Goal: Task Accomplishment & Management: Complete application form

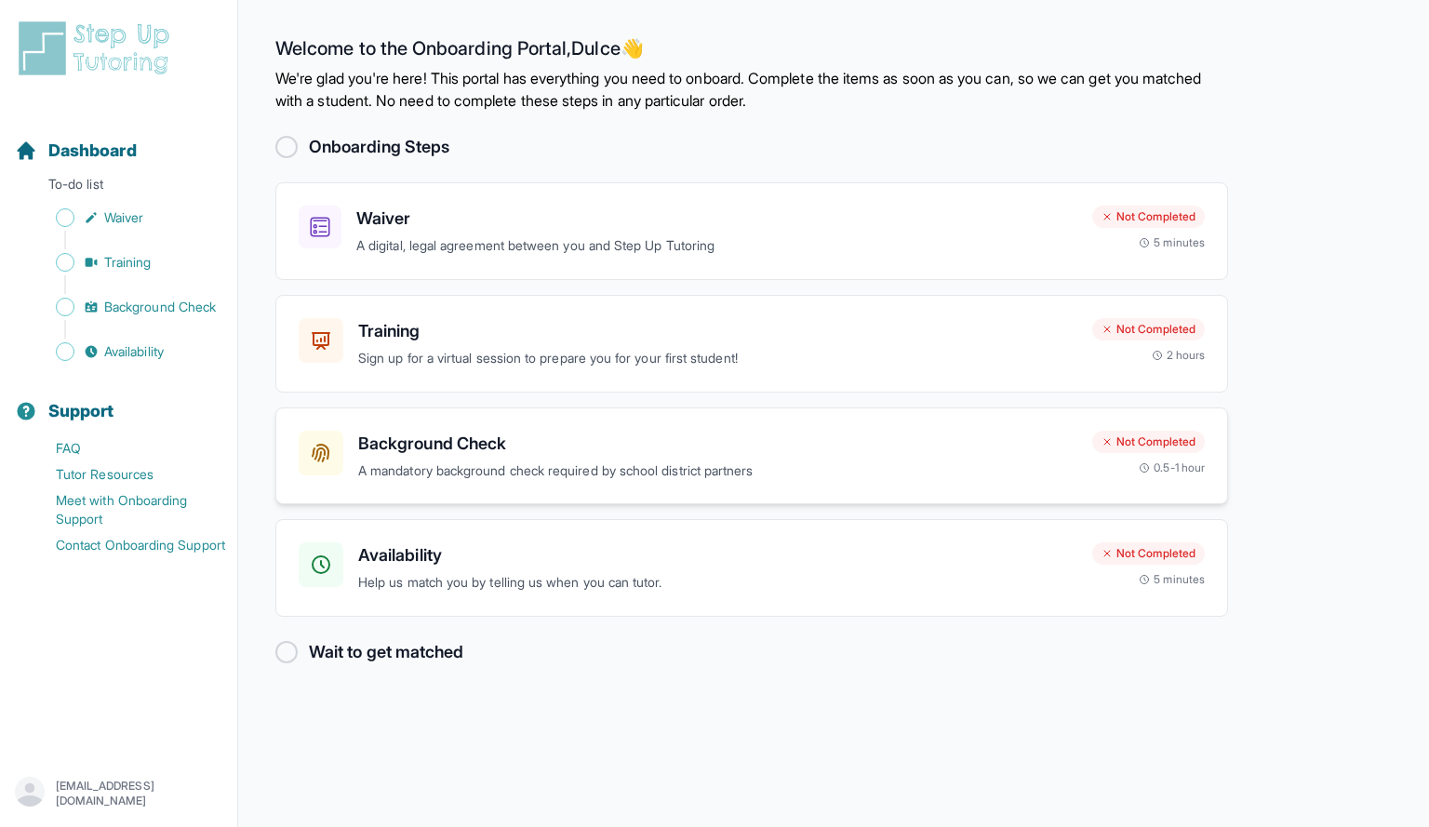
click at [602, 482] on div "Background Check A mandatory background check required by school district partn…" at bounding box center [751, 457] width 953 height 98
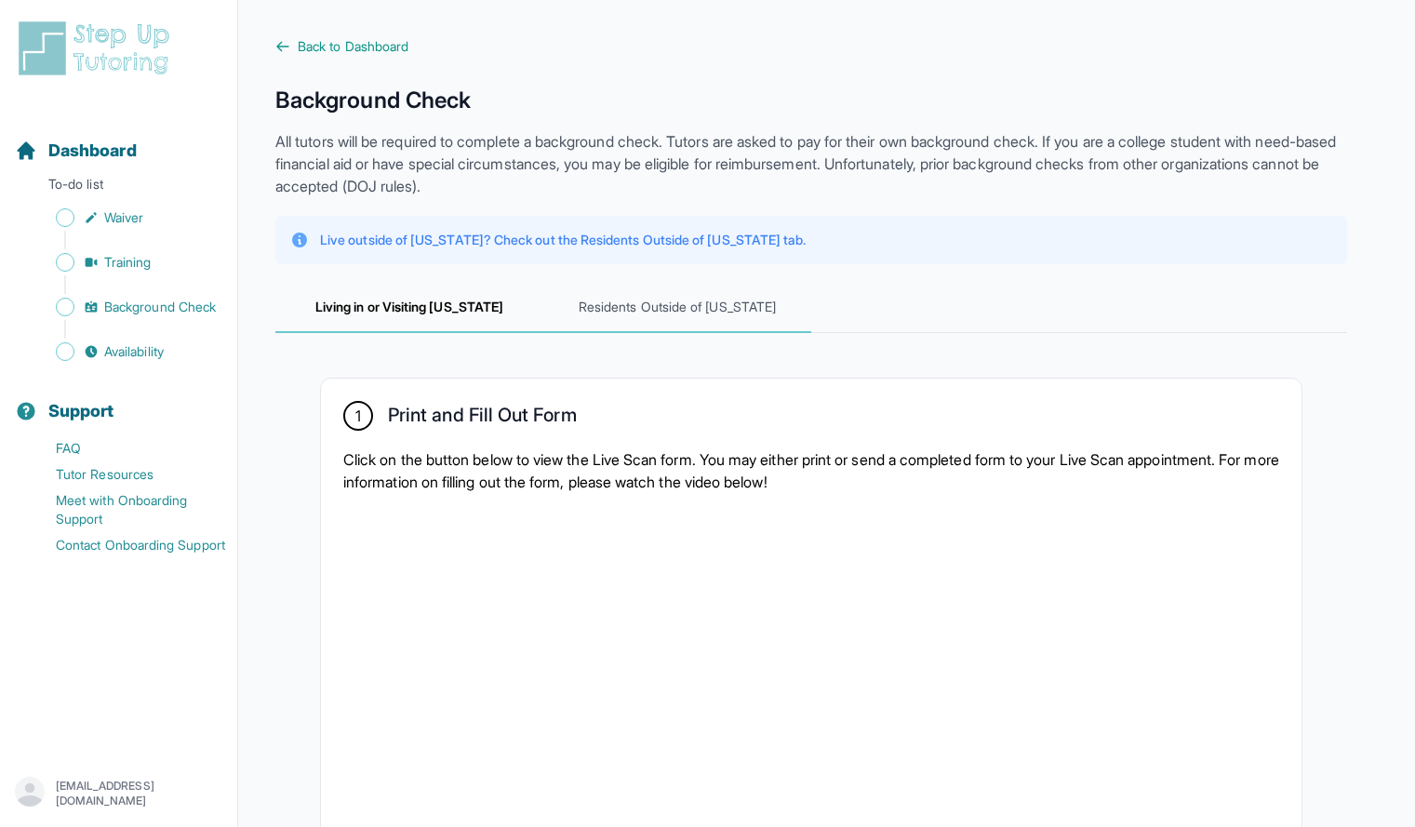
click at [653, 312] on span "Residents Outside of [US_STATE]" at bounding box center [677, 308] width 268 height 50
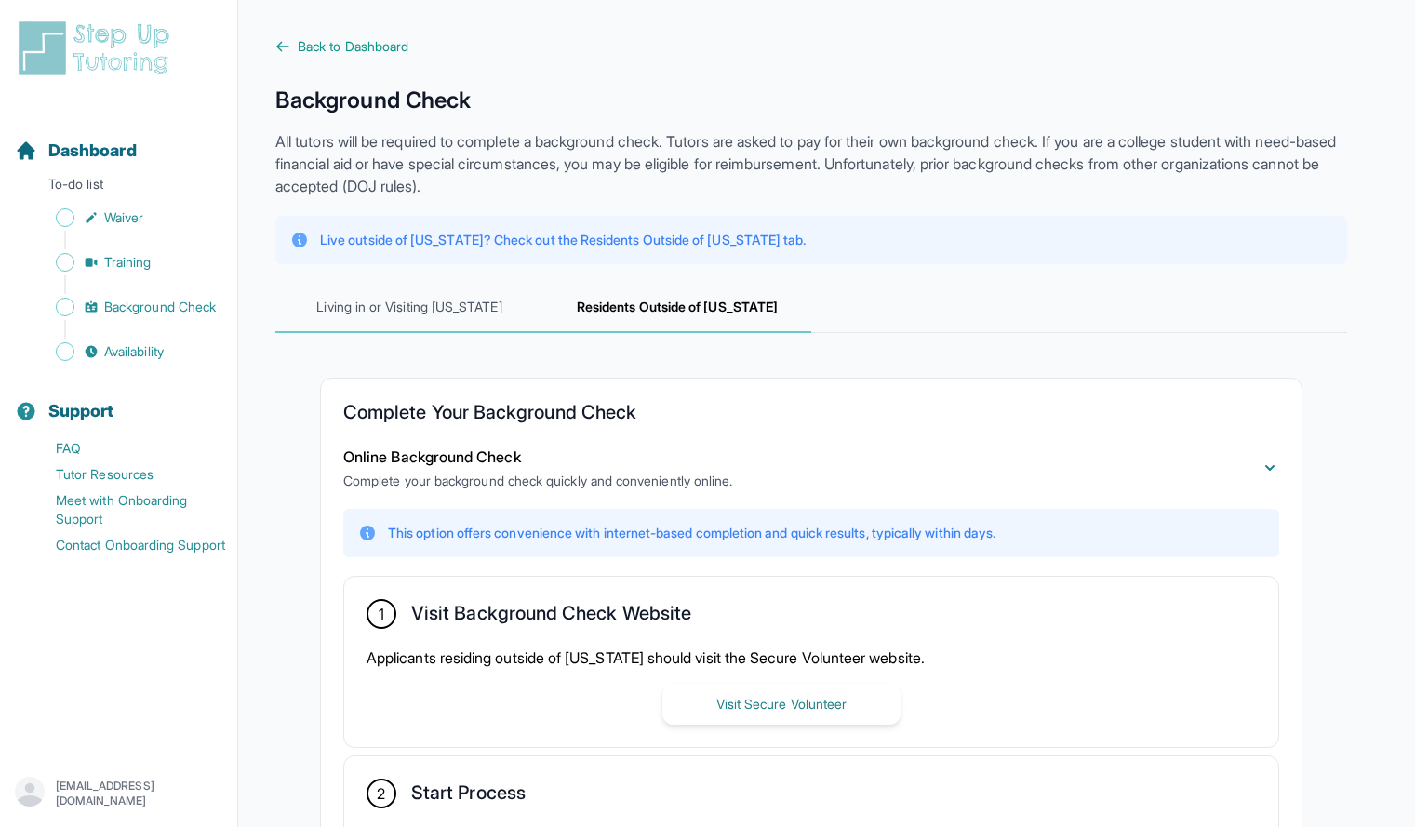
click at [474, 332] on span "Living in or Visiting [US_STATE]" at bounding box center [409, 308] width 268 height 50
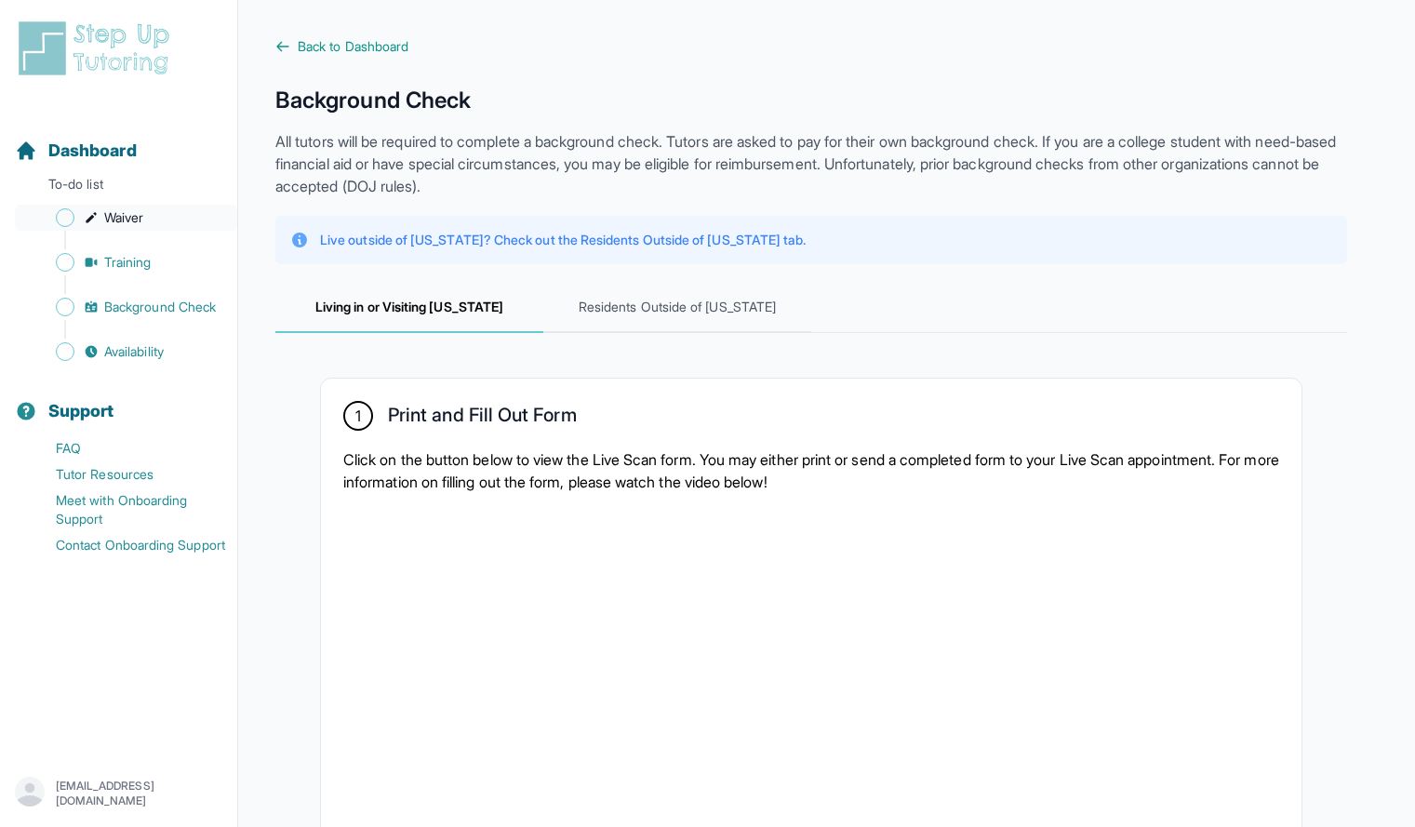
click at [131, 210] on span "Waiver" at bounding box center [123, 217] width 39 height 19
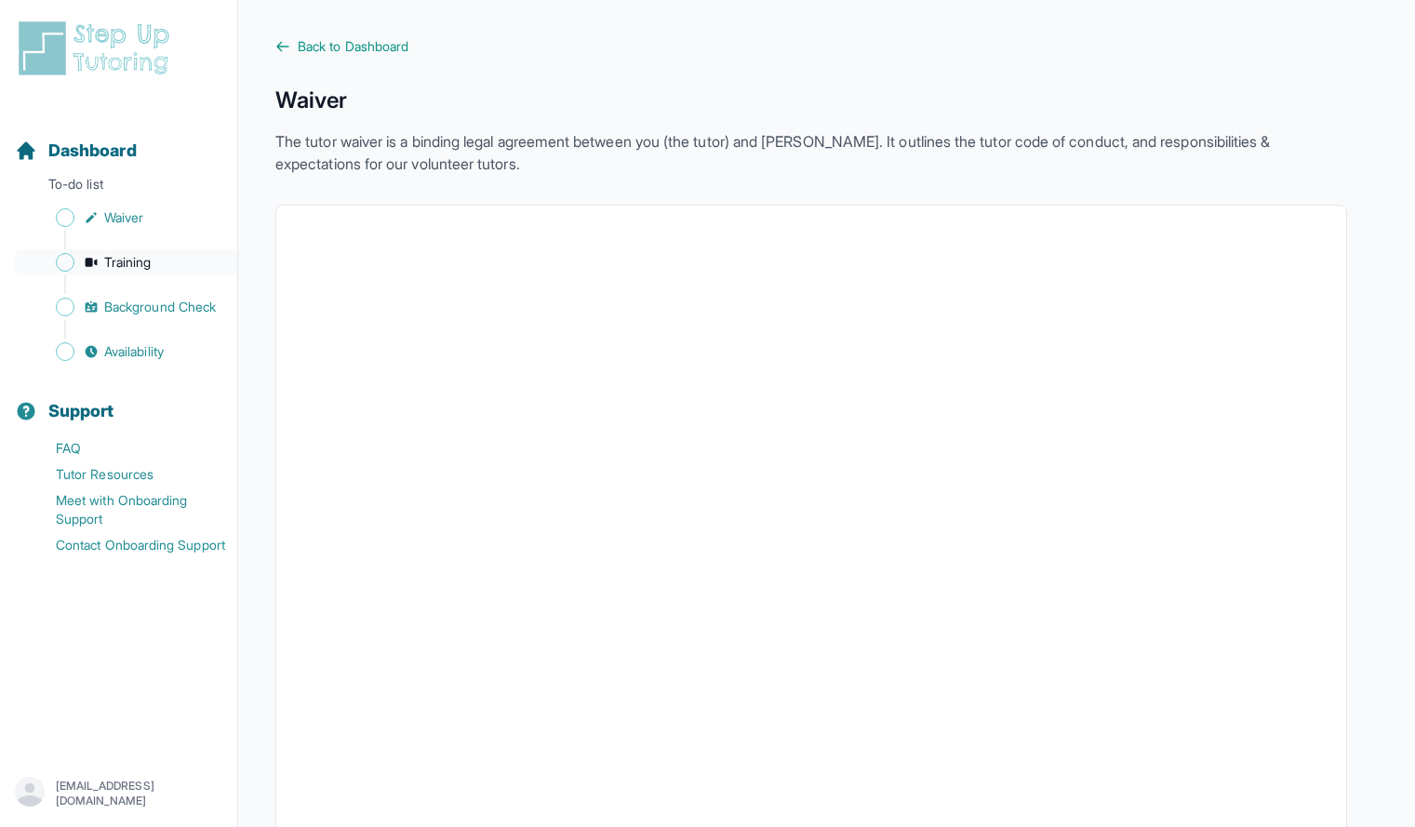
click at [132, 261] on span "Training" at bounding box center [127, 262] width 47 height 19
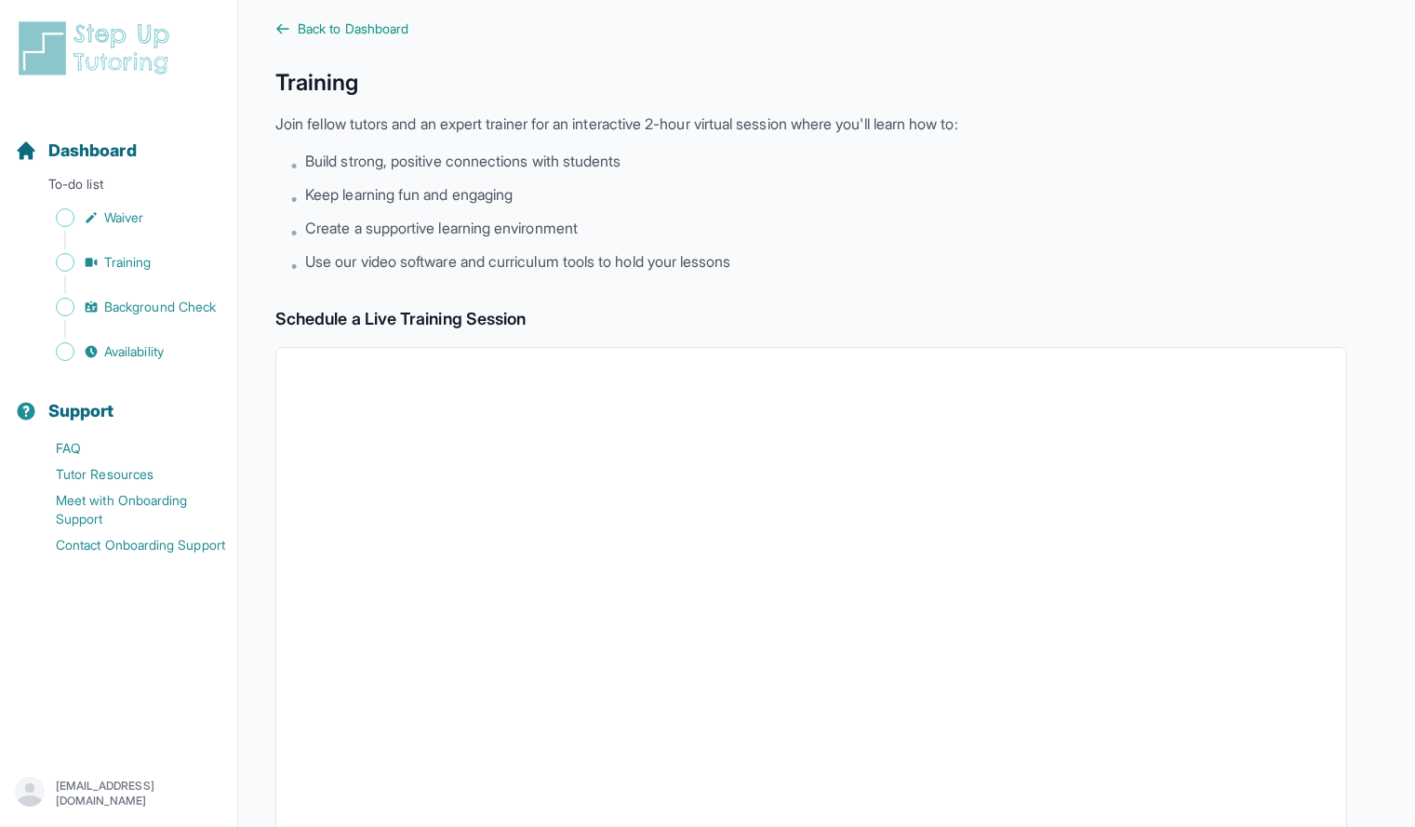
scroll to position [20, 0]
click at [396, 28] on span "Back to Dashboard" at bounding box center [353, 26] width 111 height 19
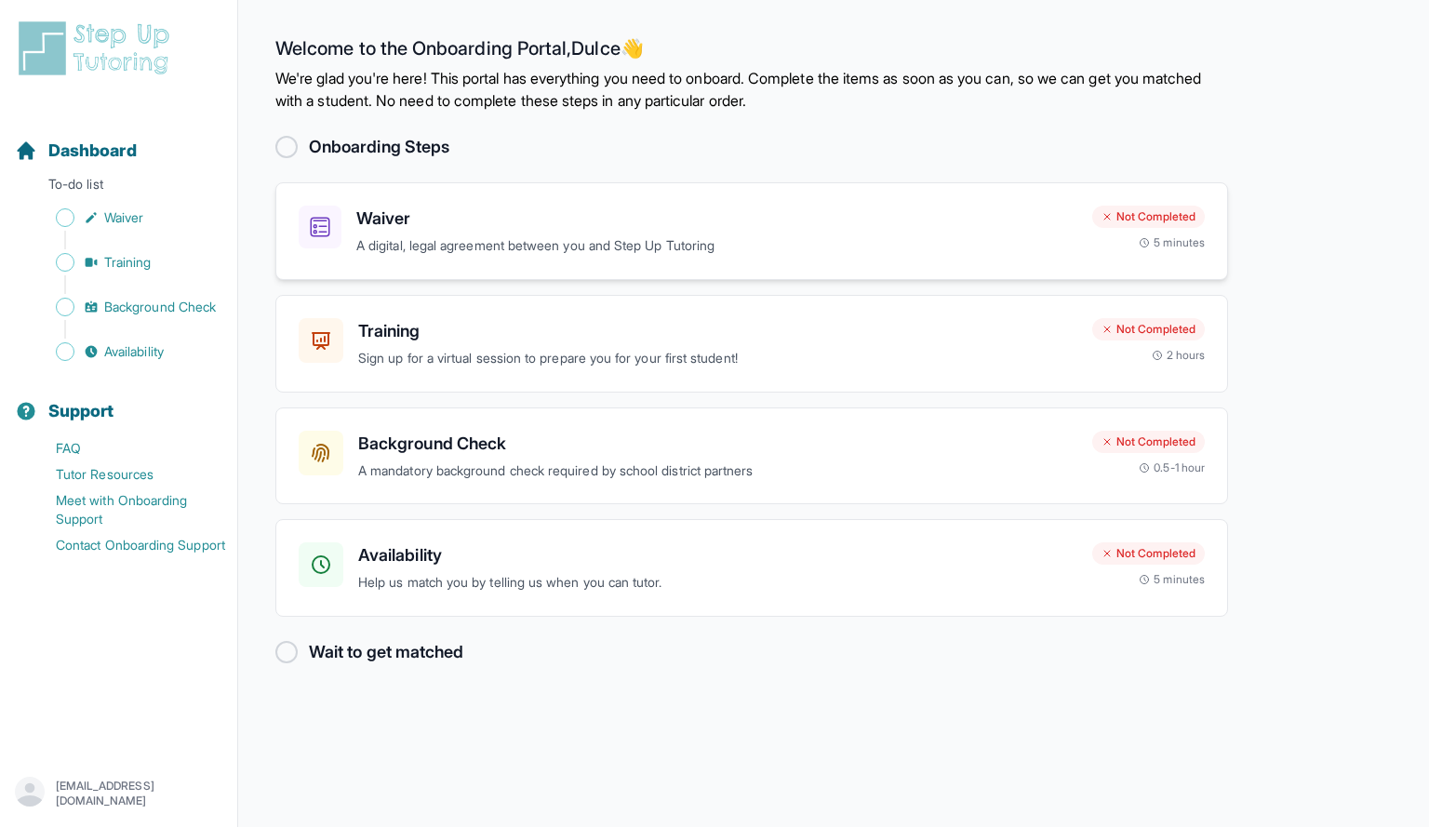
click at [809, 260] on div "Waiver A digital, legal agreement between you and Step Up Tutoring Not Complete…" at bounding box center [751, 231] width 953 height 98
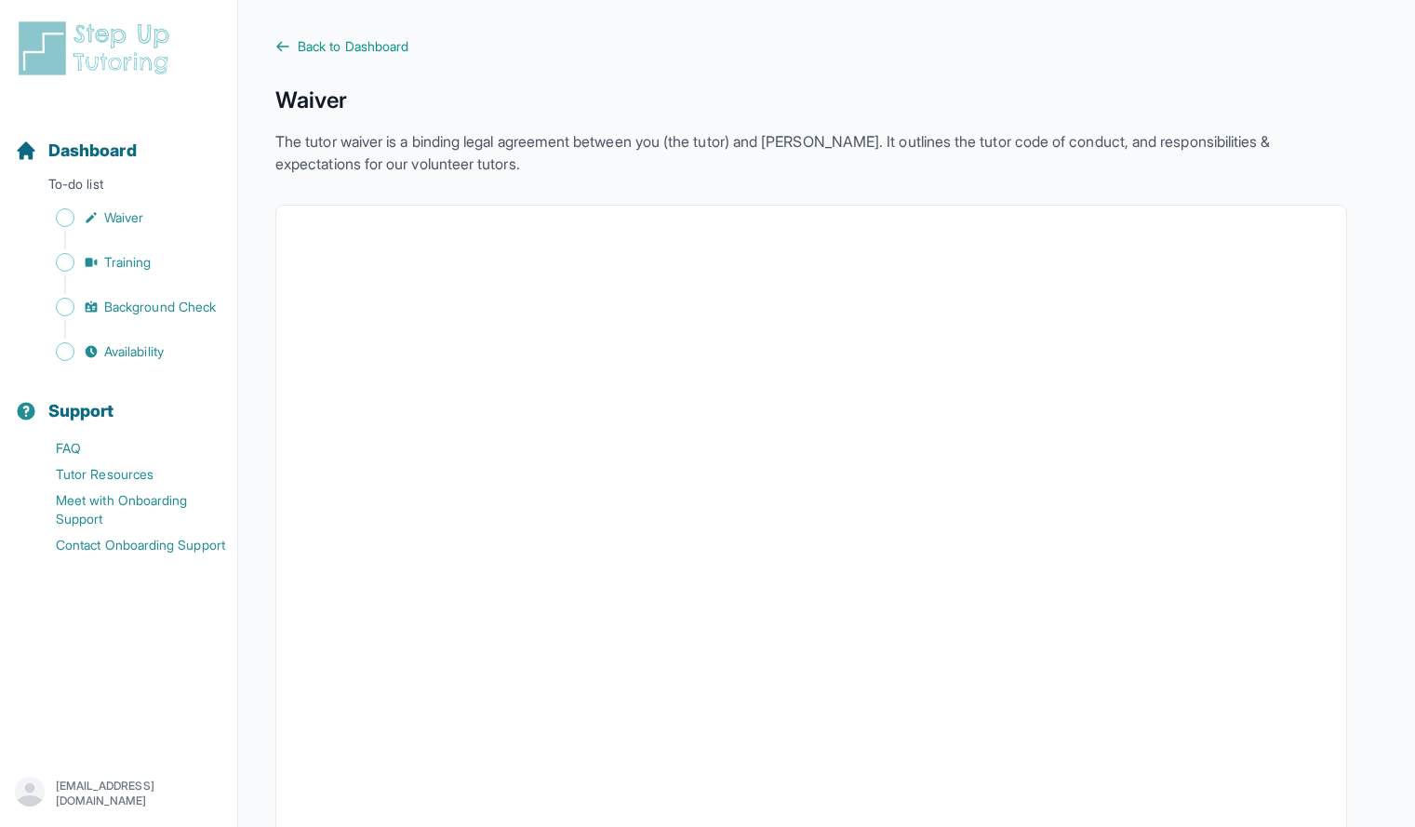
click at [144, 251] on link "Training" at bounding box center [126, 262] width 222 height 26
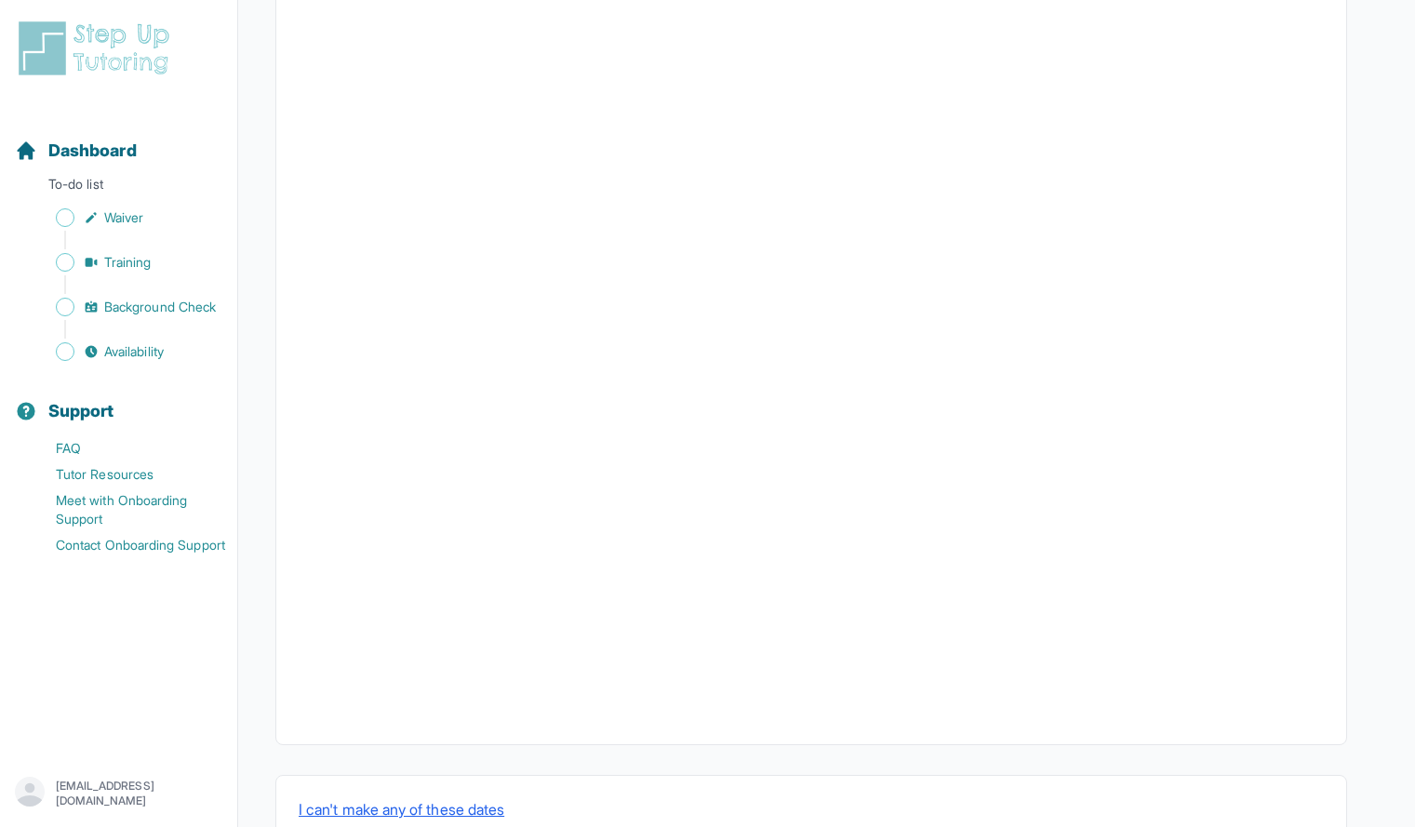
scroll to position [483, 0]
click at [159, 306] on span "Background Check" at bounding box center [160, 307] width 112 height 19
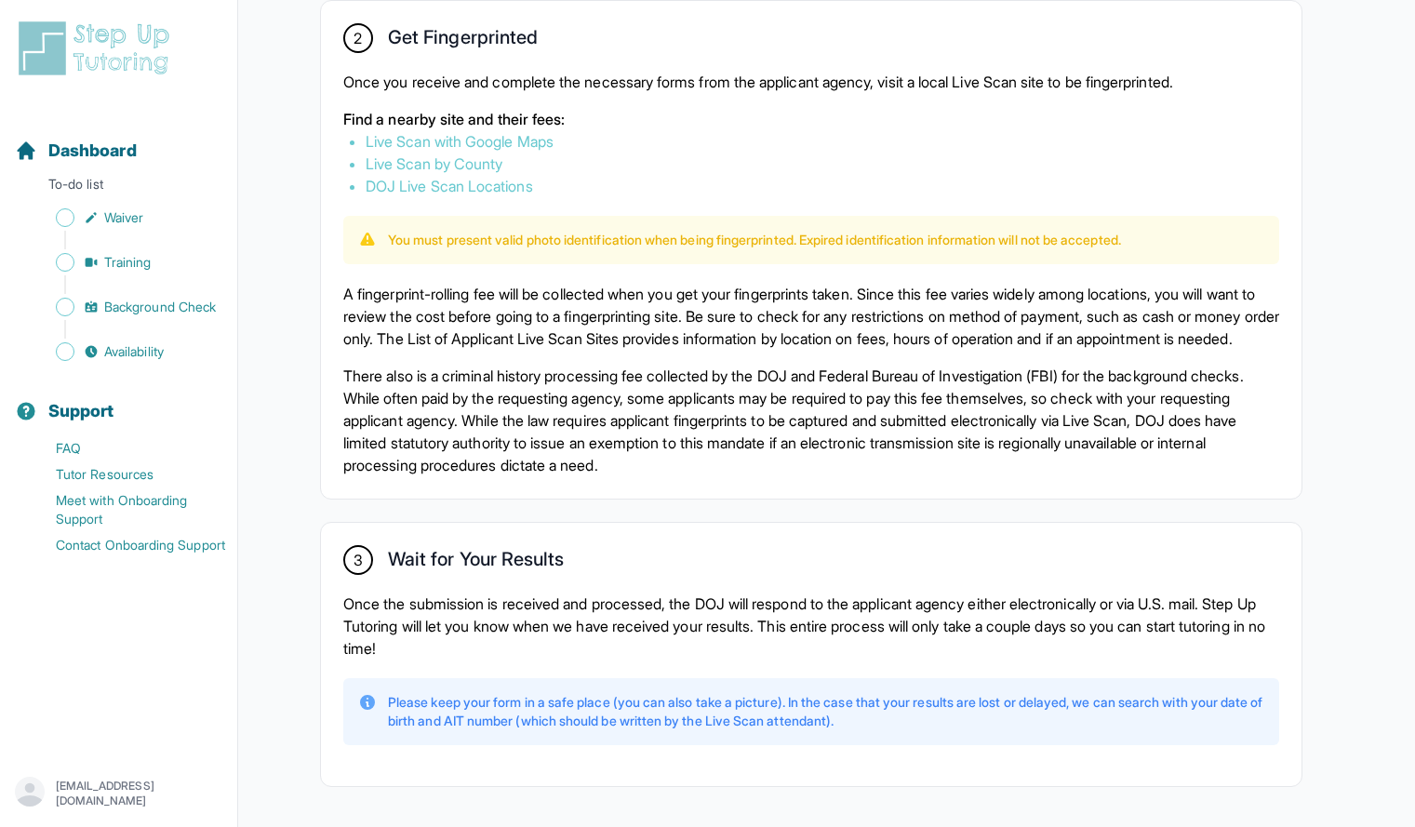
scroll to position [1182, 0]
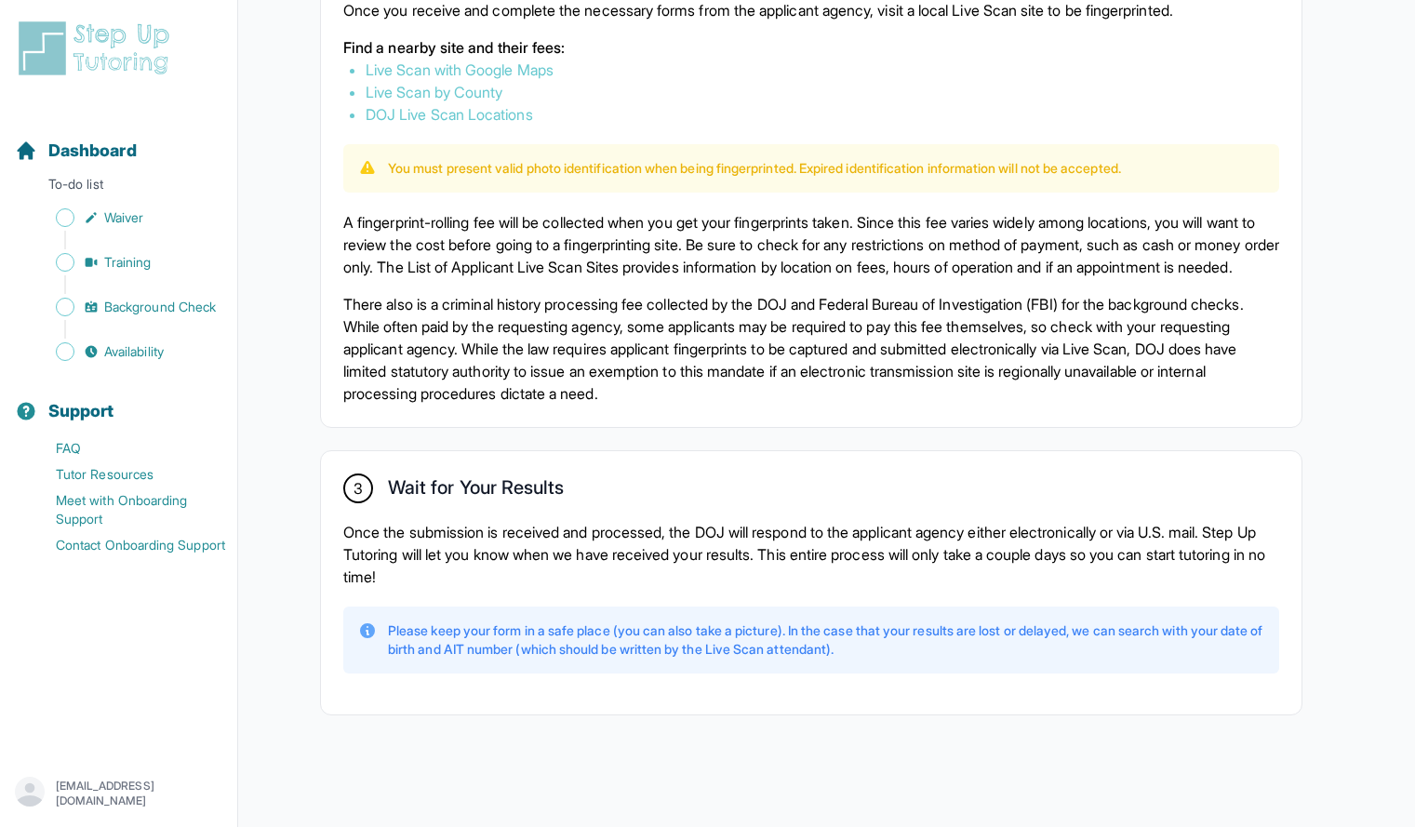
click at [588, 581] on p "Once the submission is received and processed, the DOJ will respond to the appl…" at bounding box center [811, 554] width 936 height 67
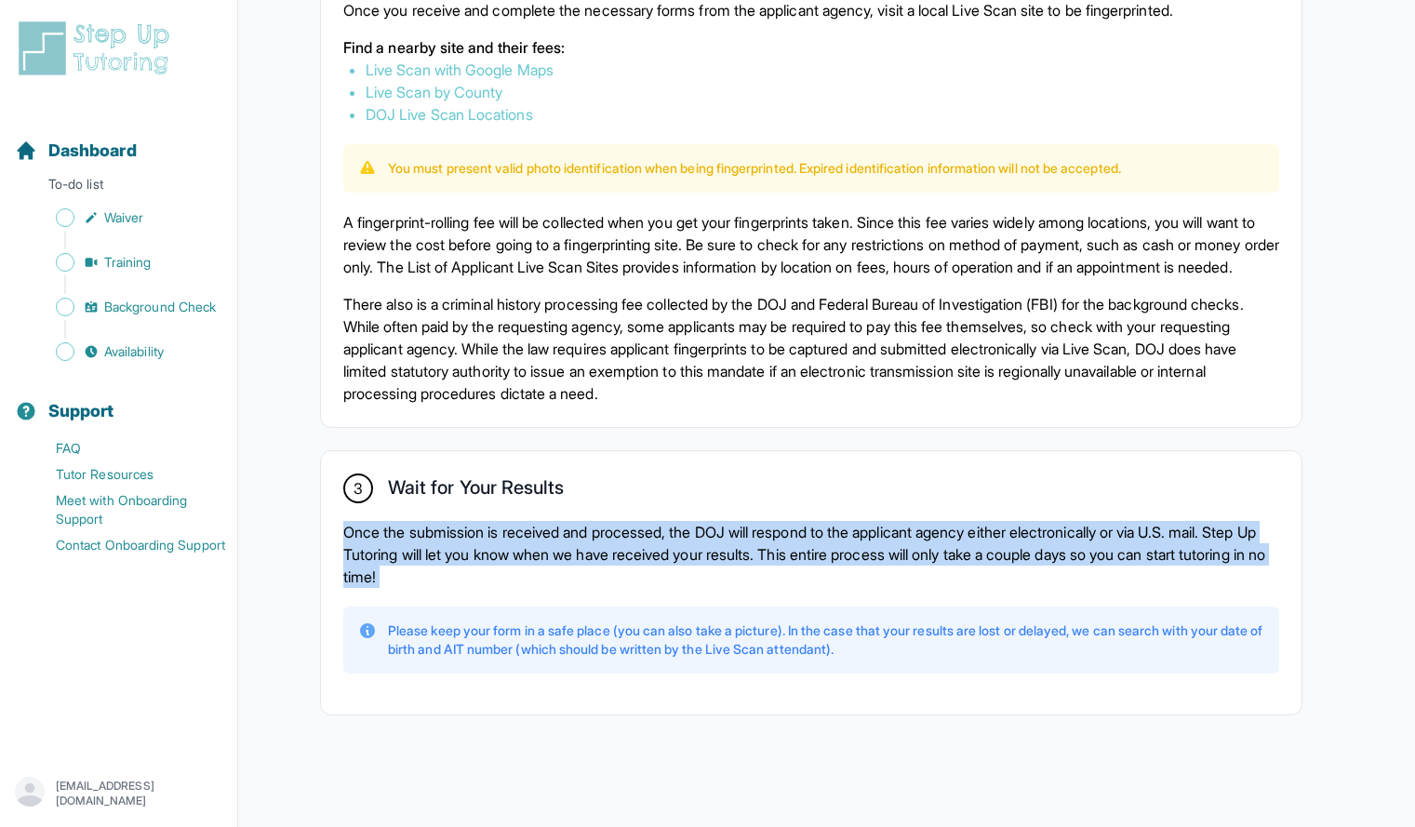
click at [588, 581] on p "Once the submission is received and processed, the DOJ will respond to the appl…" at bounding box center [811, 554] width 936 height 67
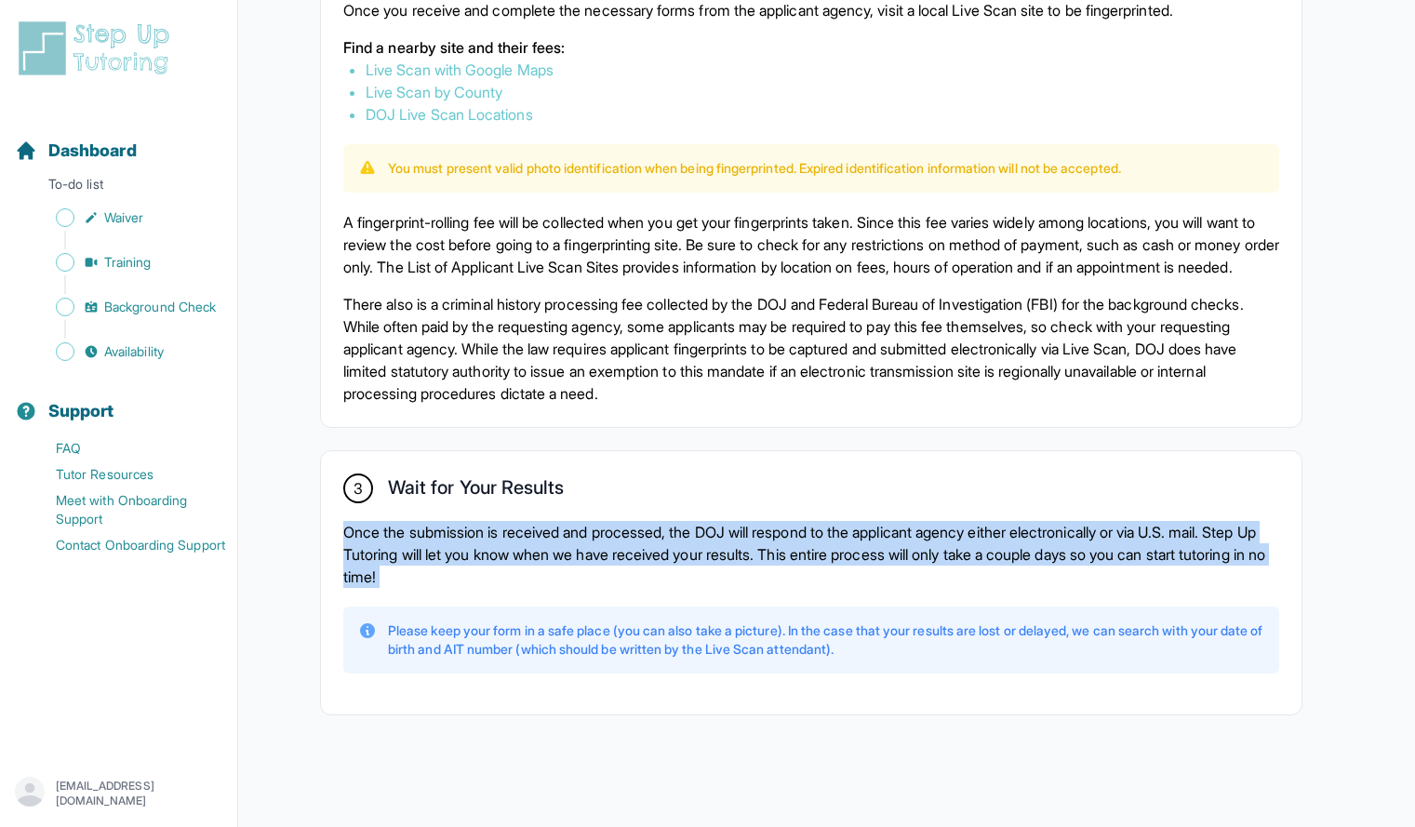
click at [588, 581] on p "Once the submission is received and processed, the DOJ will respond to the appl…" at bounding box center [811, 554] width 936 height 67
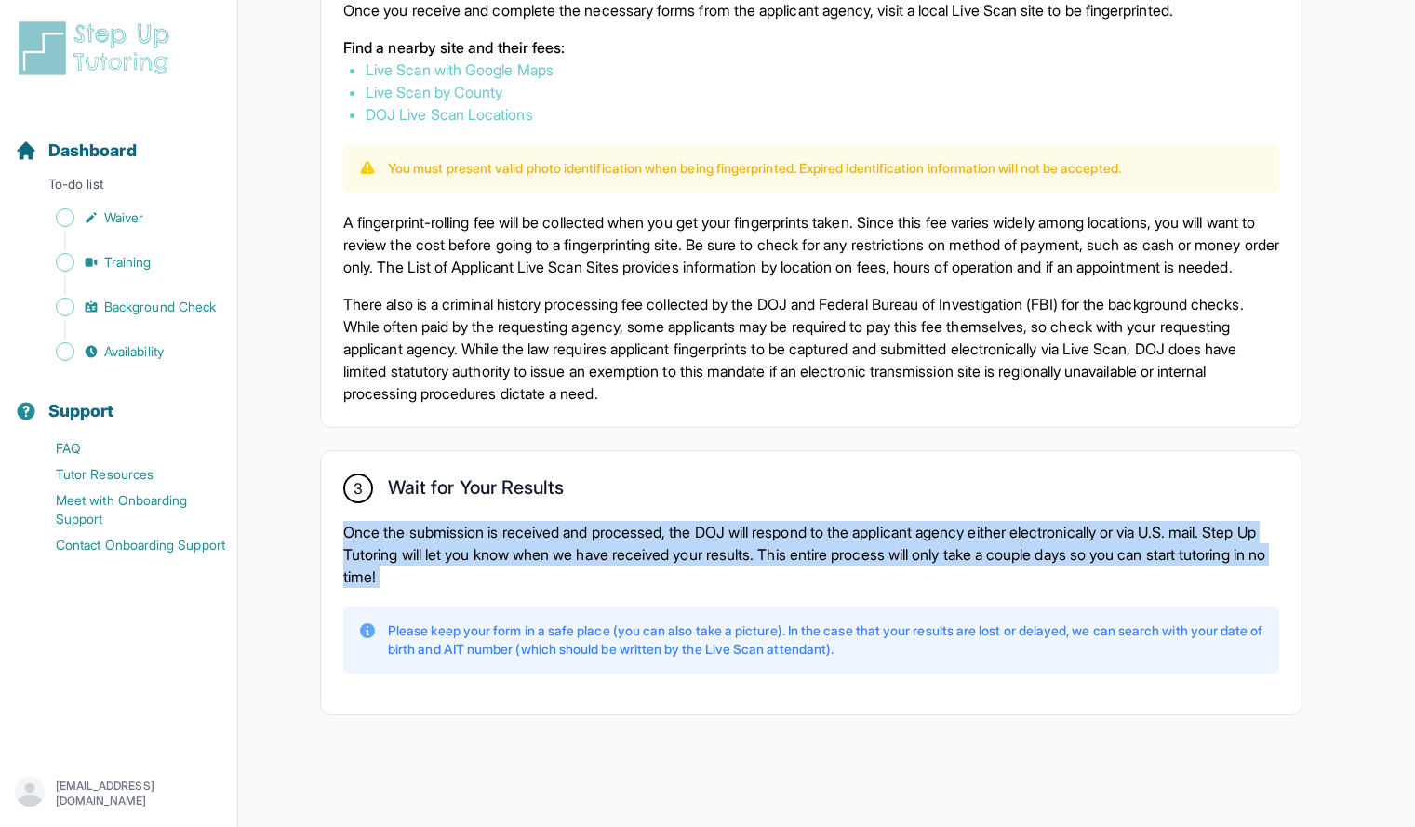
click at [588, 581] on p "Once the submission is received and processed, the DOJ will respond to the appl…" at bounding box center [811, 554] width 936 height 67
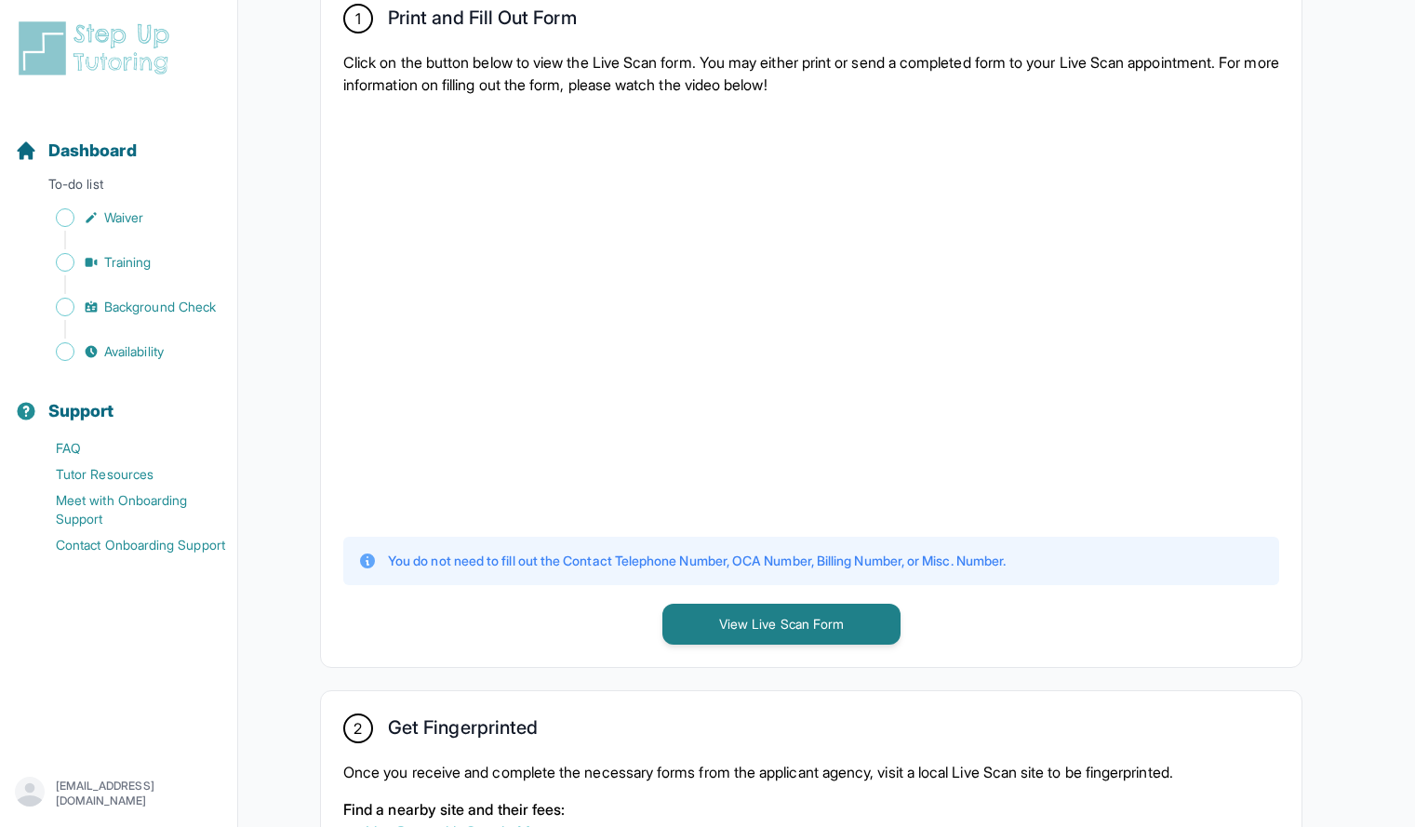
scroll to position [398, 0]
click at [693, 623] on button "View Live Scan Form" at bounding box center [781, 623] width 238 height 41
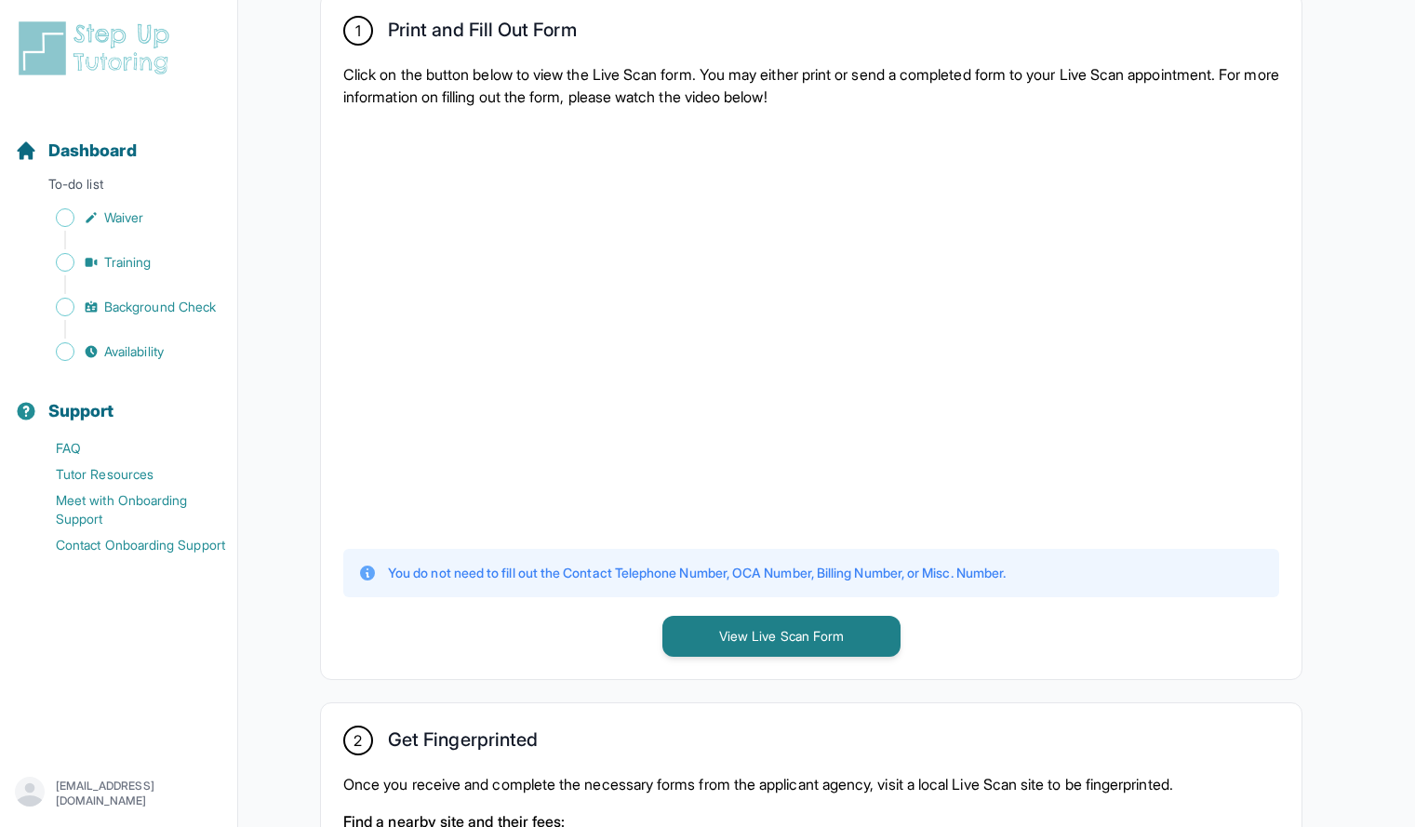
scroll to position [0, 0]
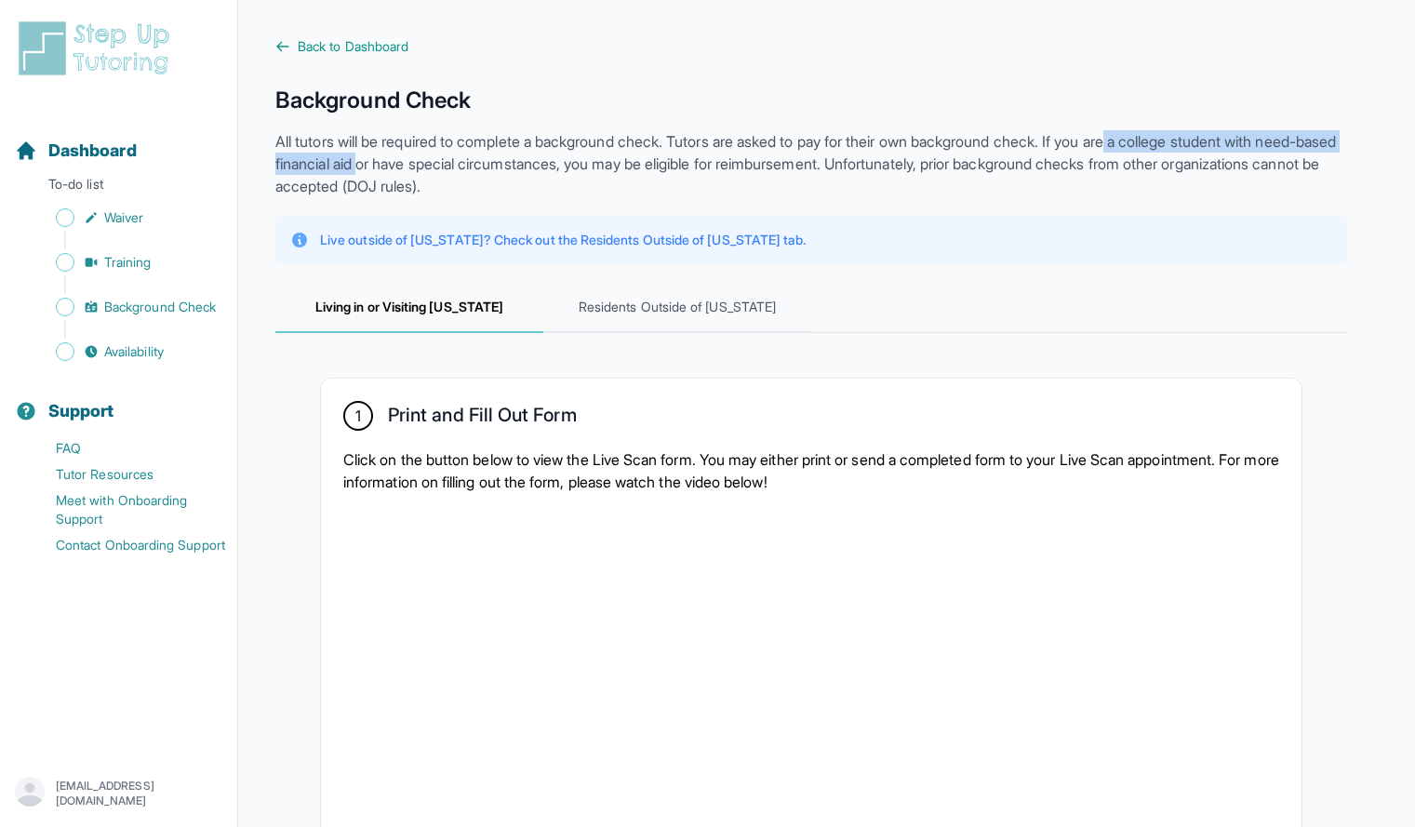
drag, startPoint x: 1162, startPoint y: 140, endPoint x: 457, endPoint y: 167, distance: 705.7
click at [457, 167] on p "All tutors will be required to complete a background check. Tutors are asked to…" at bounding box center [811, 163] width 1072 height 67
copy p "a college student with need-based financial aid"
click at [75, 448] on link "FAQ" at bounding box center [126, 448] width 222 height 26
click at [621, 144] on p "All tutors will be required to complete a background check. Tutors are asked to…" at bounding box center [811, 163] width 1072 height 67
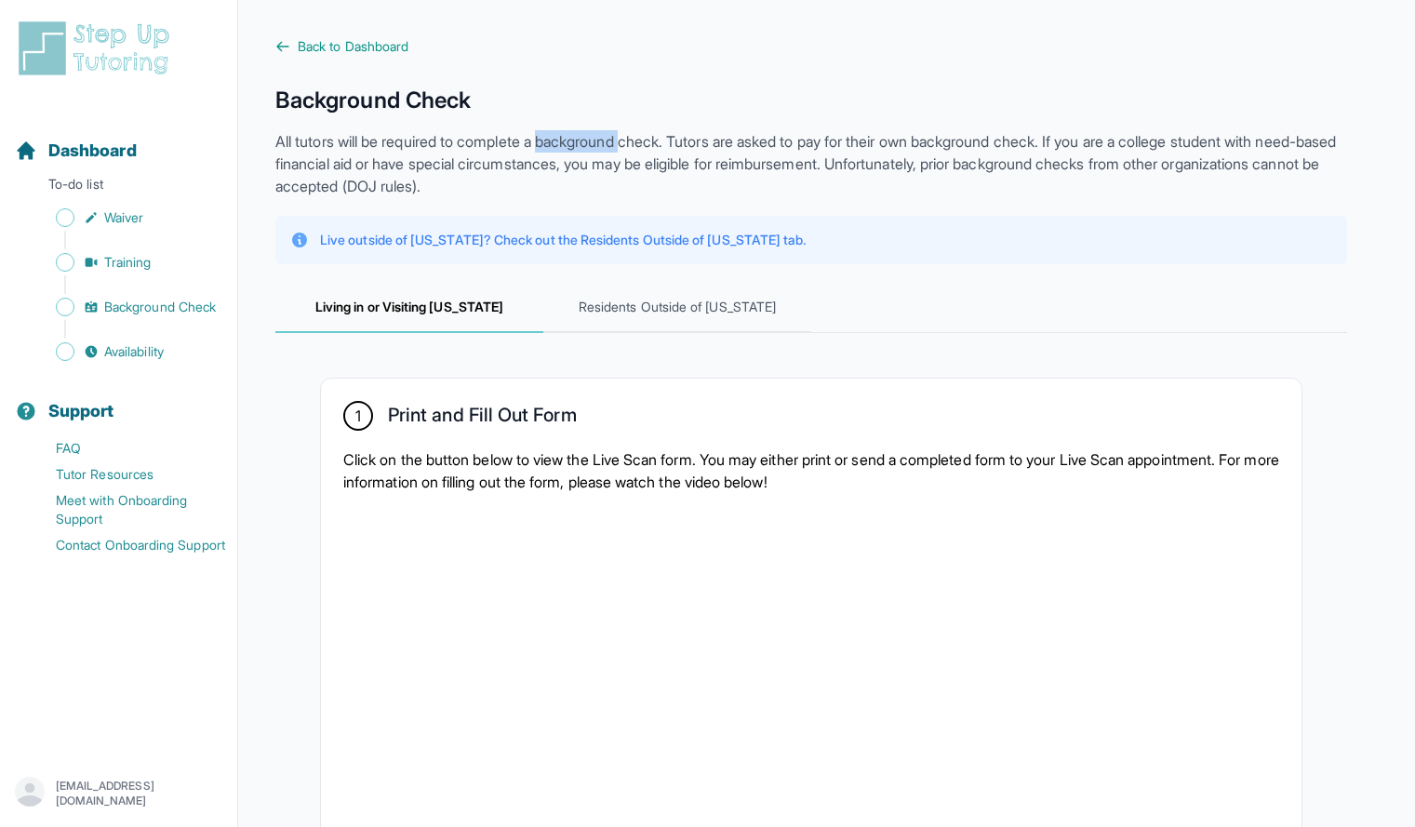
click at [621, 144] on p "All tutors will be required to complete a background check. Tutors are asked to…" at bounding box center [811, 163] width 1072 height 67
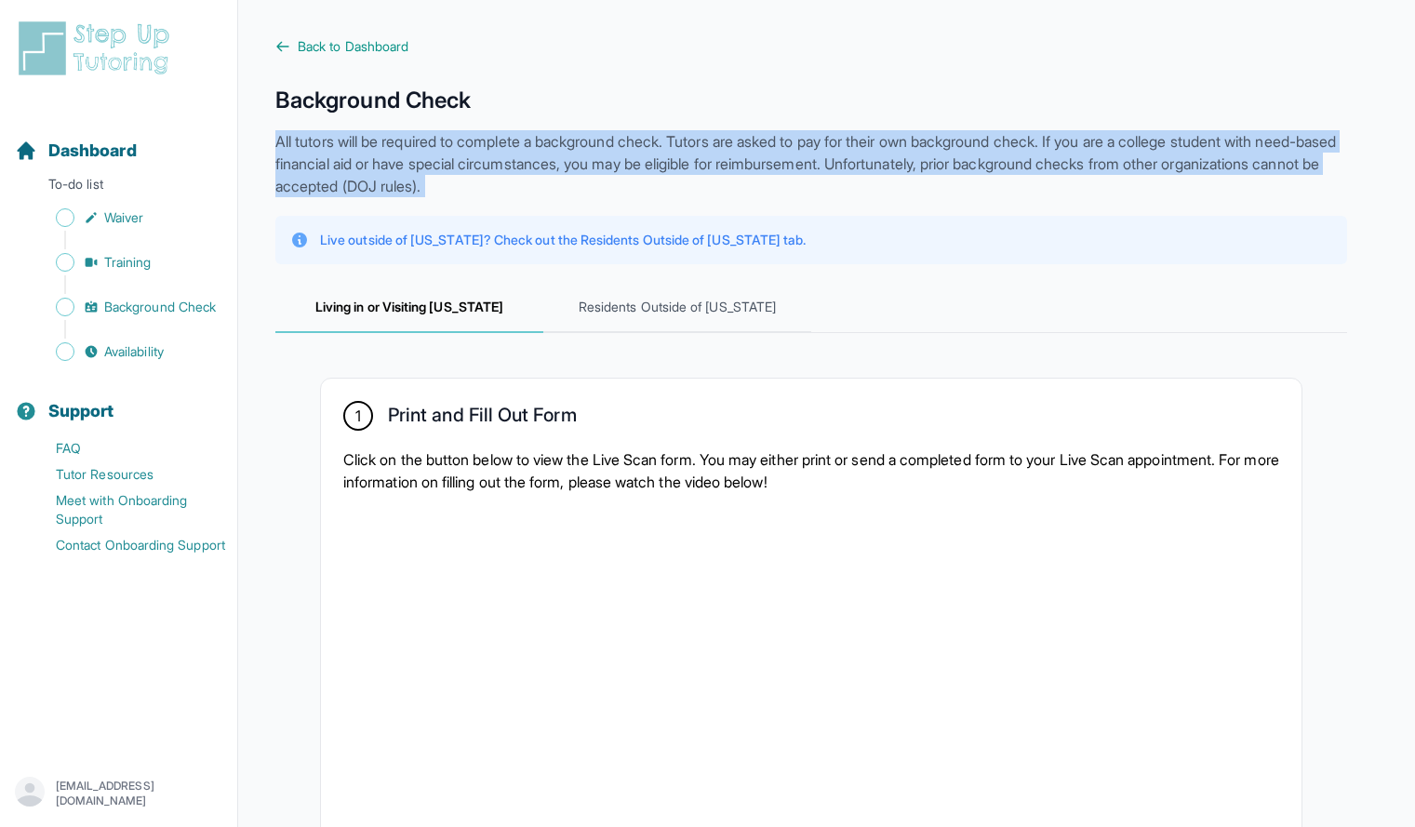
click at [621, 144] on p "All tutors will be required to complete a background check. Tutors are asked to…" at bounding box center [811, 163] width 1072 height 67
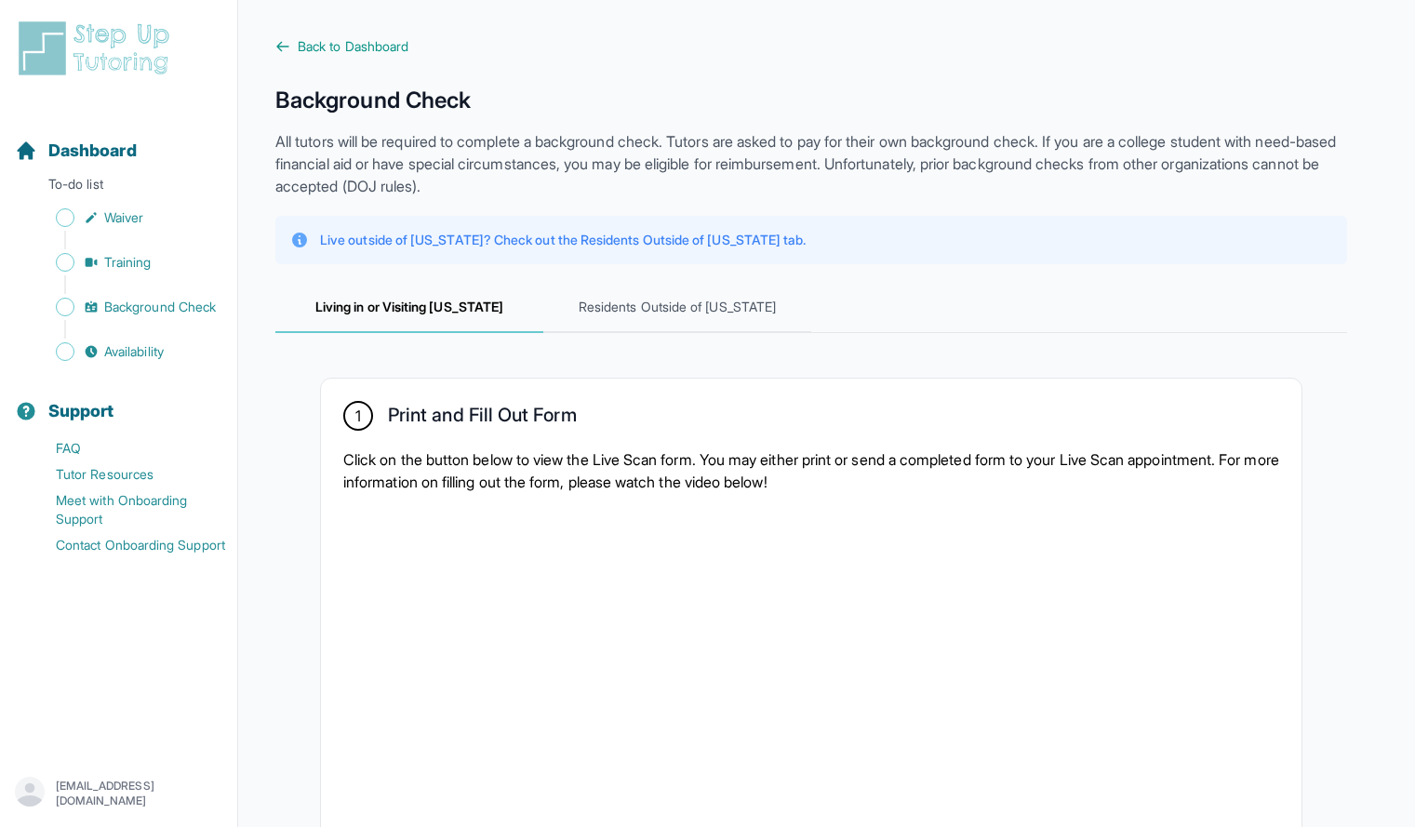
click at [621, 144] on p "All tutors will be required to complete a background check. Tutors are asked to…" at bounding box center [811, 163] width 1072 height 67
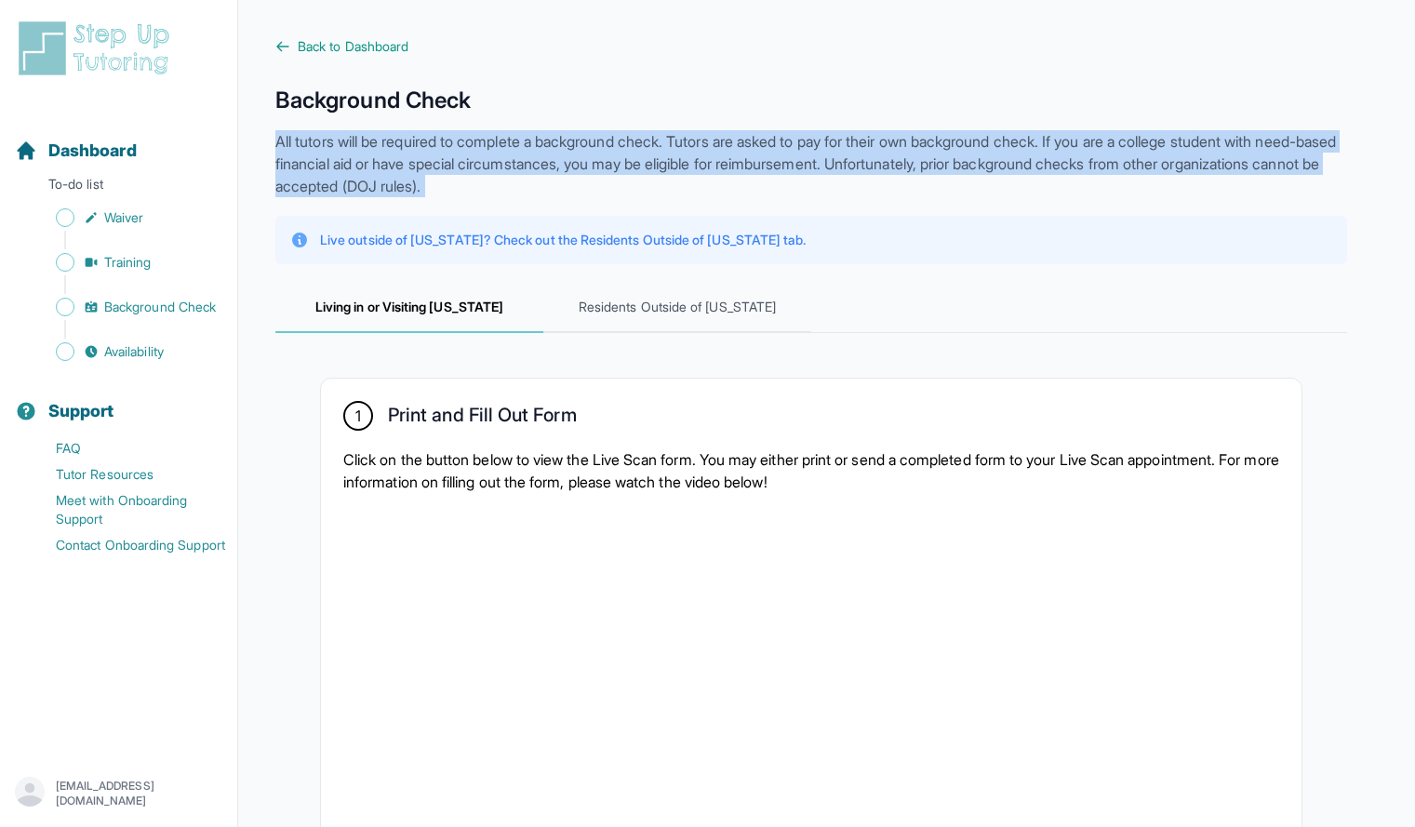
click at [621, 144] on p "All tutors will be required to complete a background check. Tutors are asked to…" at bounding box center [811, 163] width 1072 height 67
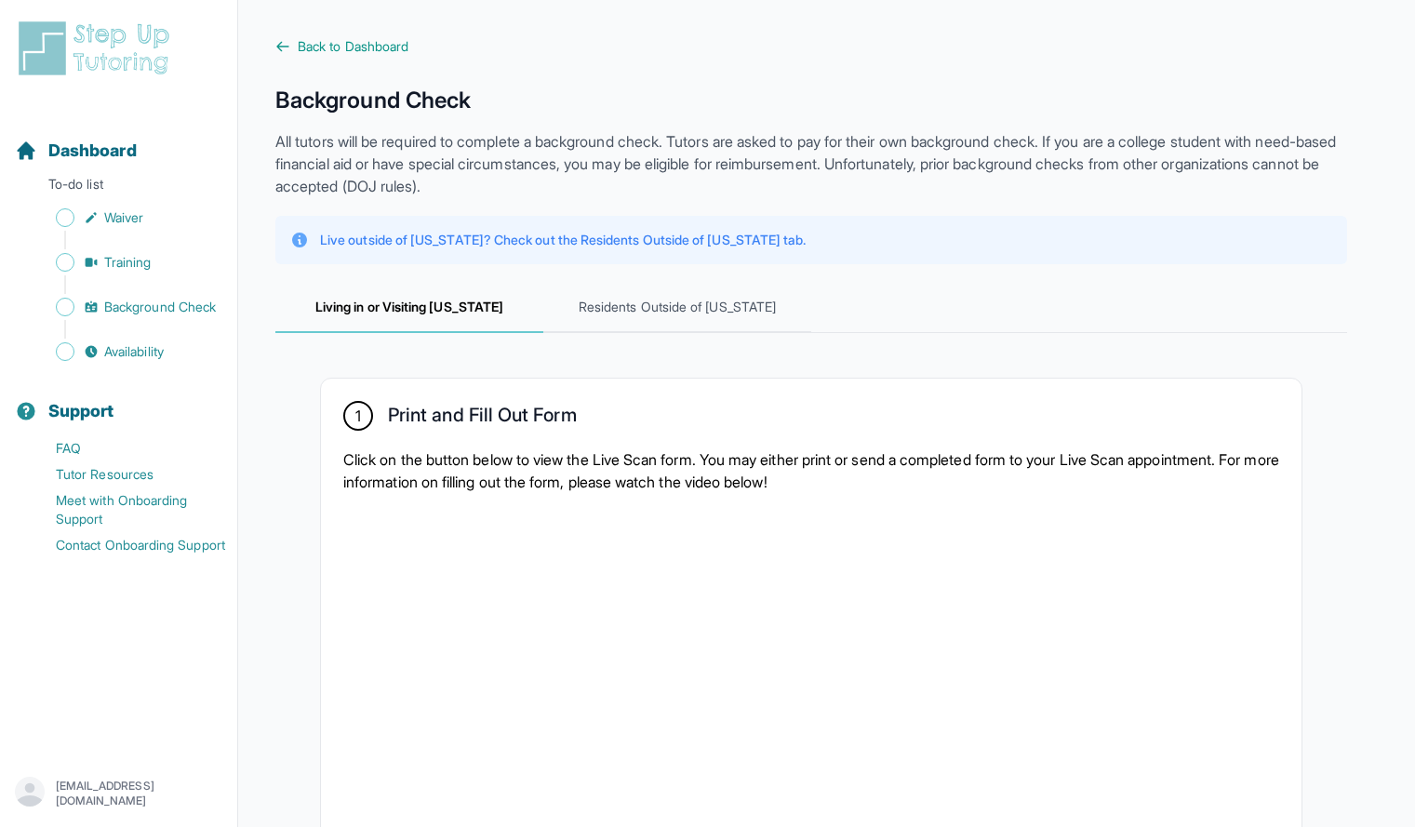
click at [118, 358] on span "Availability" at bounding box center [134, 351] width 60 height 19
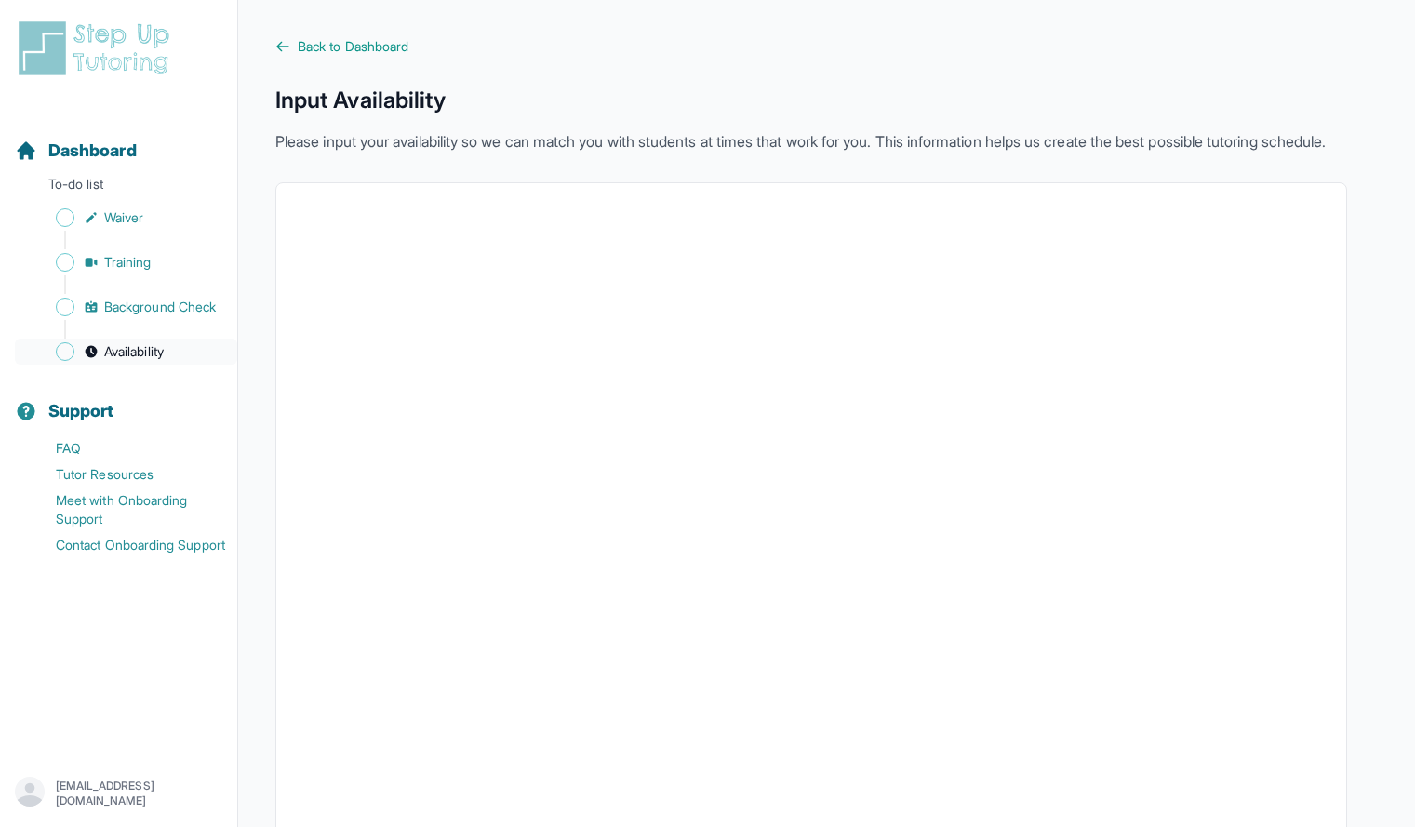
click at [148, 346] on span "Availability" at bounding box center [134, 351] width 60 height 19
click at [132, 308] on span "Background Check" at bounding box center [160, 307] width 112 height 19
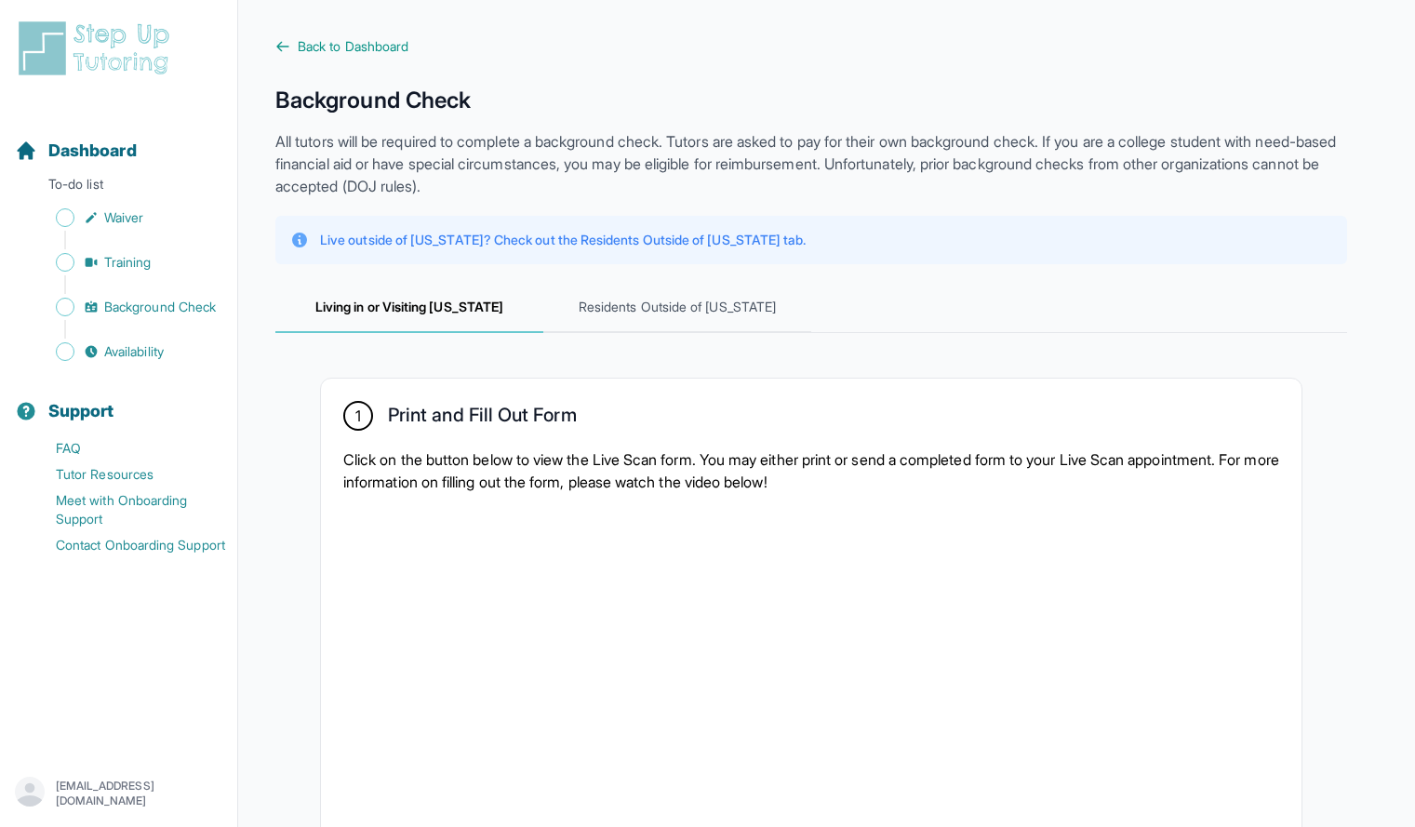
click at [115, 280] on div "Sidebar" at bounding box center [122, 284] width 215 height 19
click at [113, 258] on span "Training" at bounding box center [127, 262] width 47 height 19
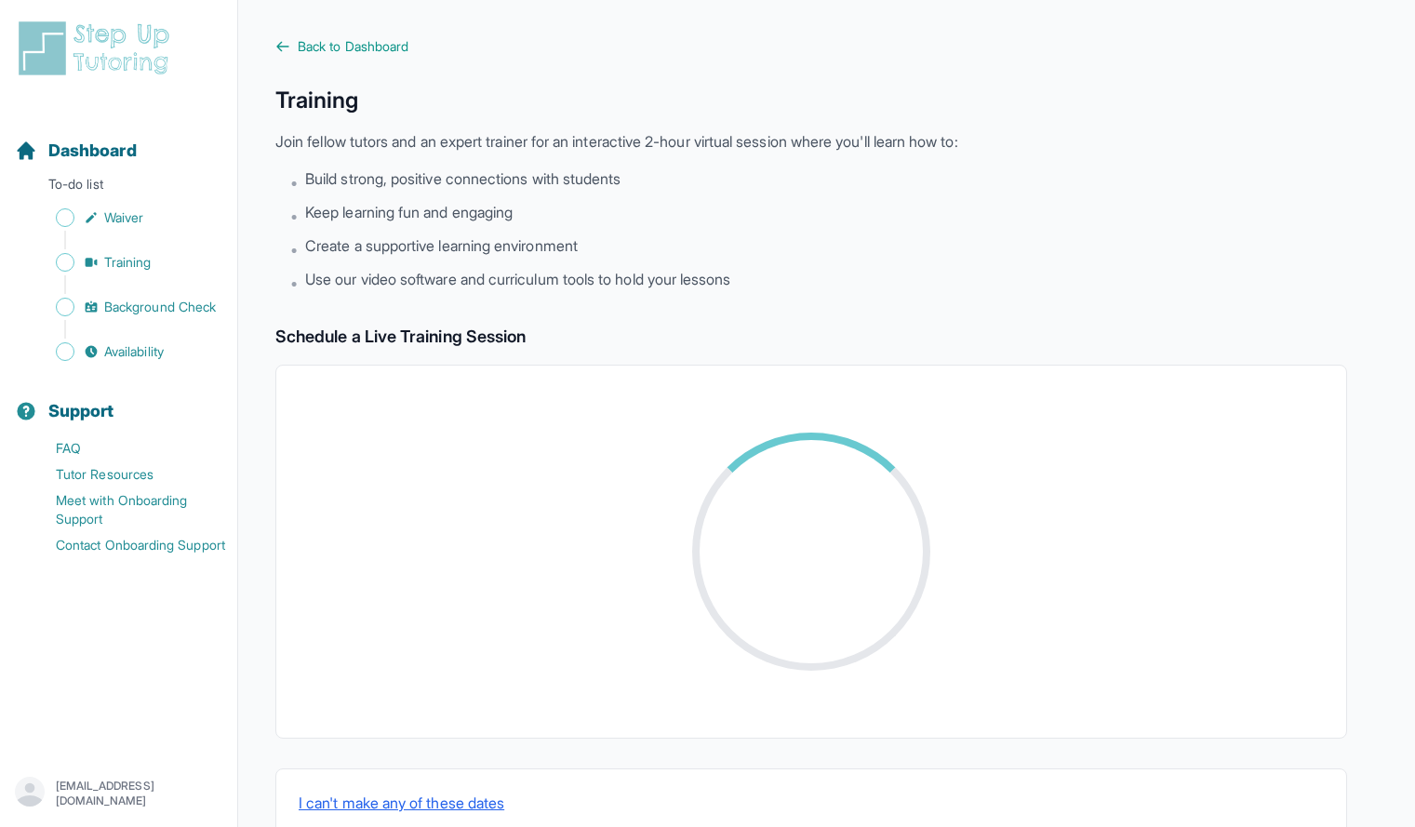
click at [109, 232] on div "Sidebar" at bounding box center [122, 240] width 215 height 19
click at [376, 42] on span "Back to Dashboard" at bounding box center [353, 46] width 111 height 19
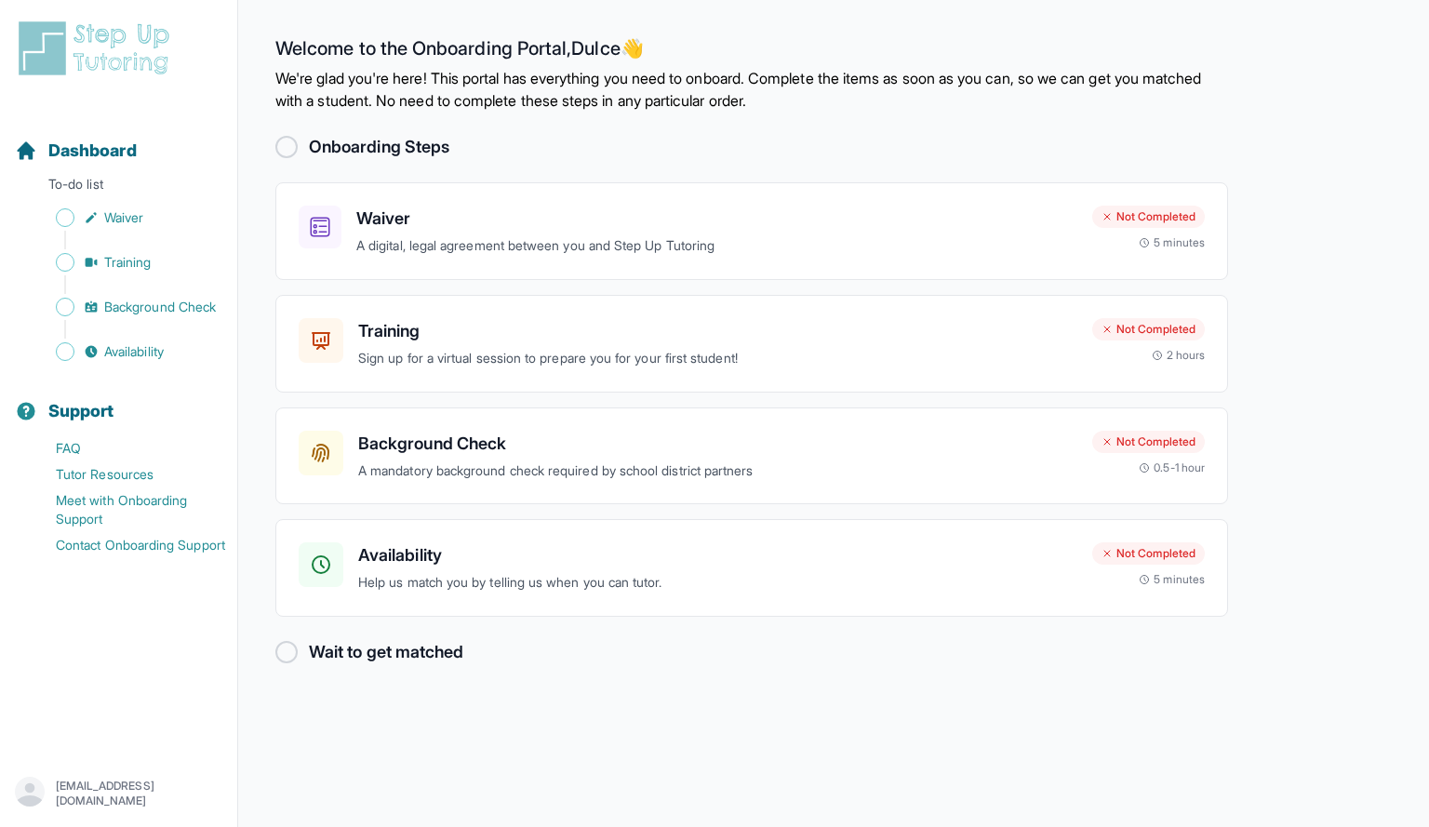
click at [290, 656] on div at bounding box center [286, 652] width 22 height 22
click at [510, 602] on div "Availability Help us match you by telling us when you can tutor. Not Completed …" at bounding box center [751, 568] width 953 height 98
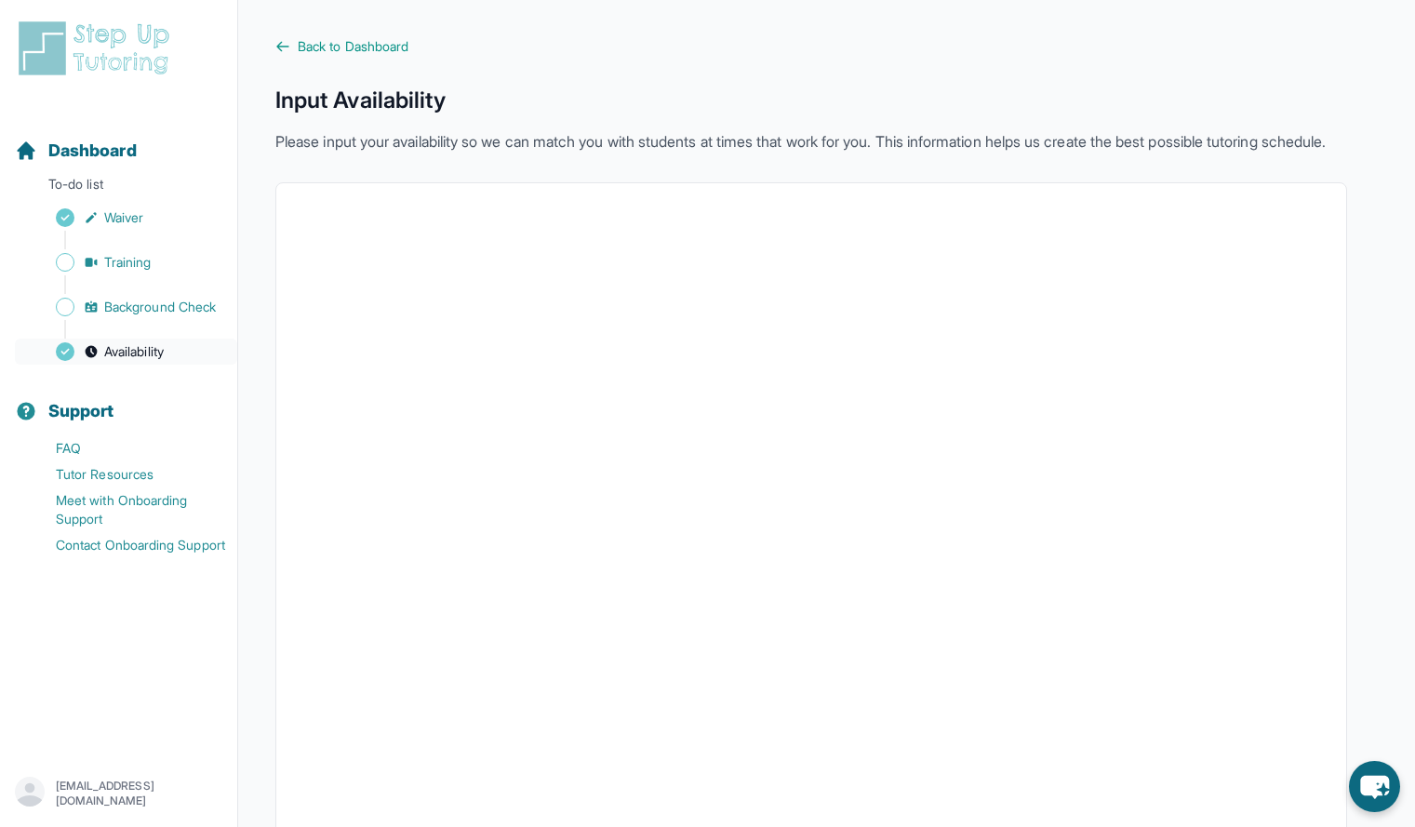
click at [114, 351] on span "Availability" at bounding box center [134, 351] width 60 height 19
click at [153, 304] on span "Background Check" at bounding box center [160, 307] width 112 height 19
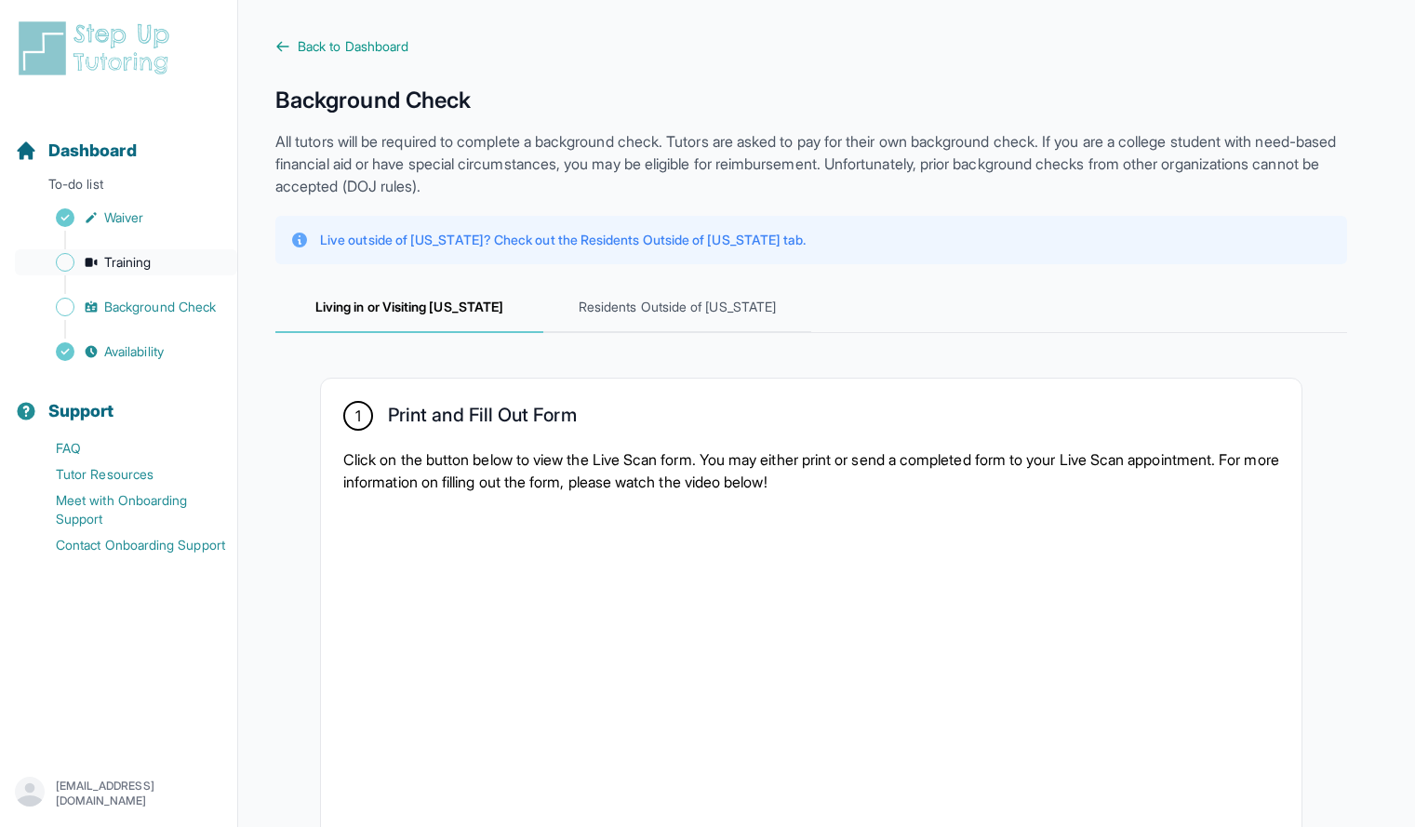
click at [130, 264] on span "Training" at bounding box center [127, 262] width 47 height 19
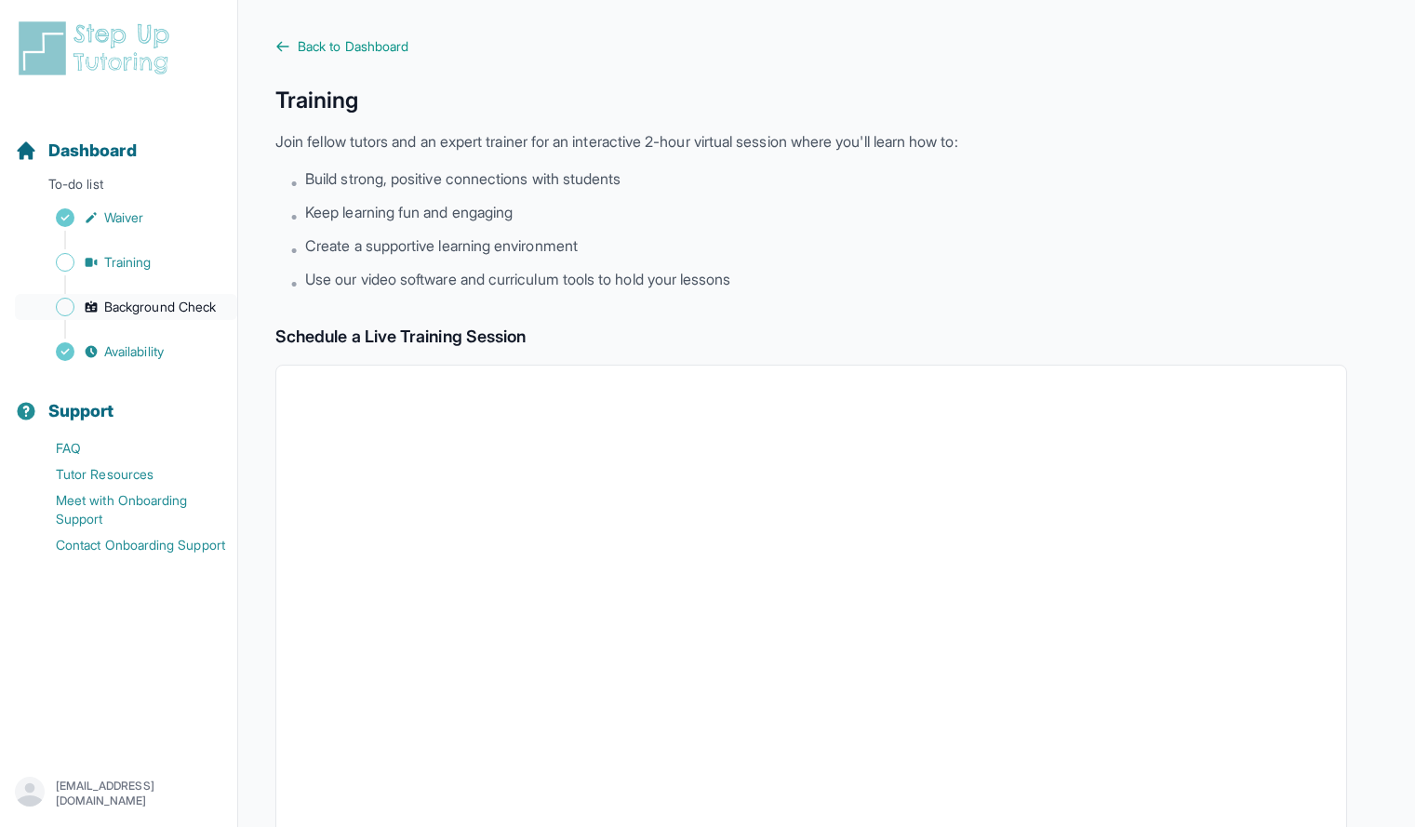
click at [159, 297] on link "Background Check" at bounding box center [126, 307] width 222 height 26
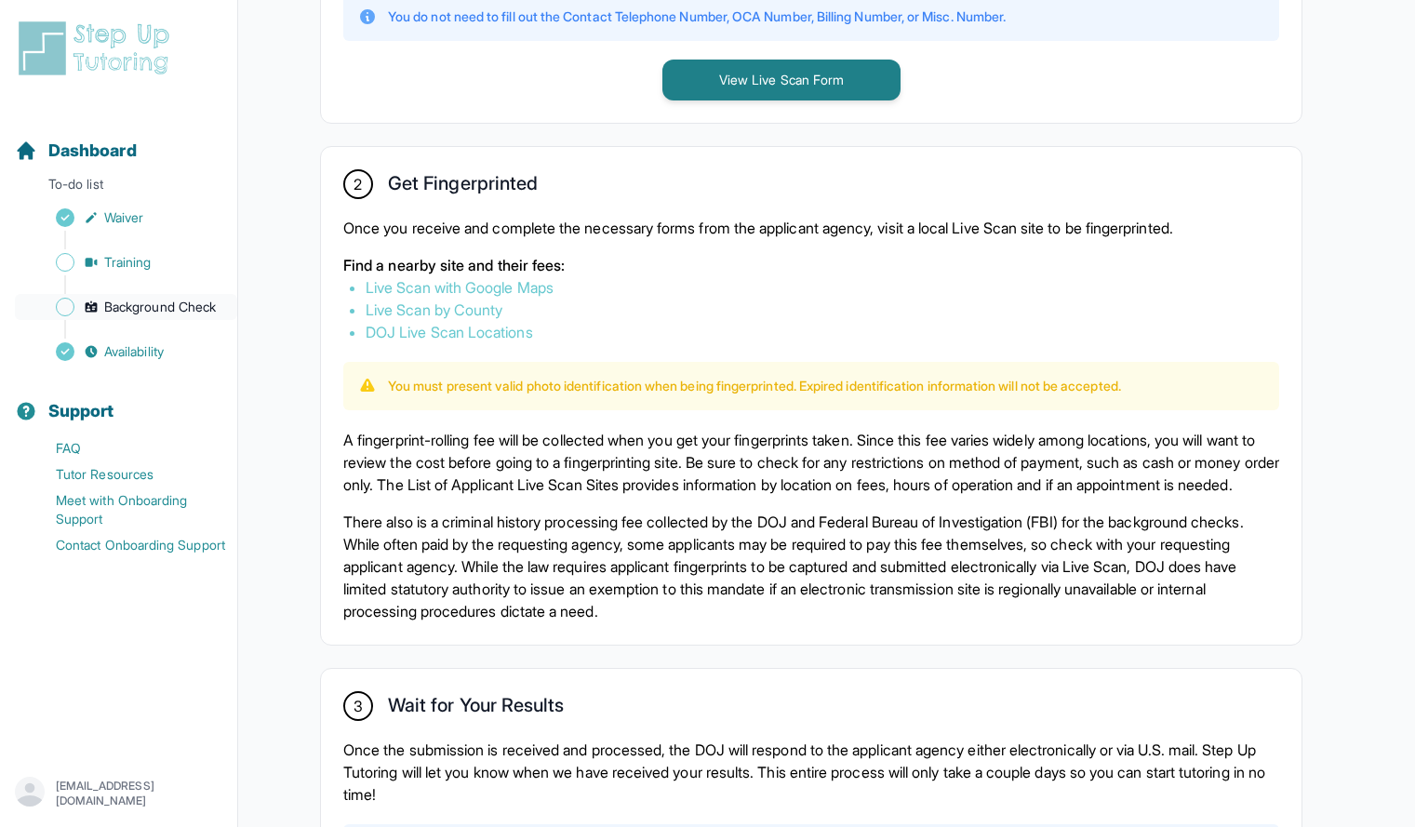
scroll to position [942, 0]
